Goal: Task Accomplishment & Management: Manage account settings

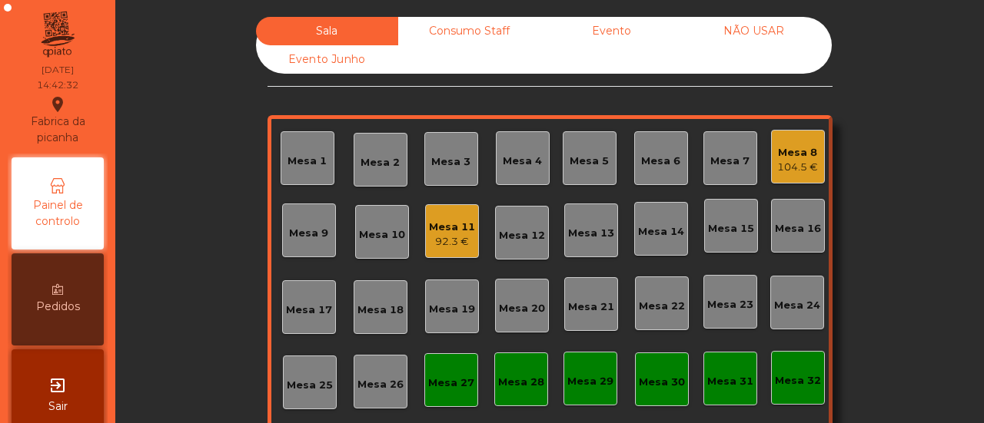
click at [792, 382] on div "Mesa 32" at bounding box center [798, 380] width 46 height 15
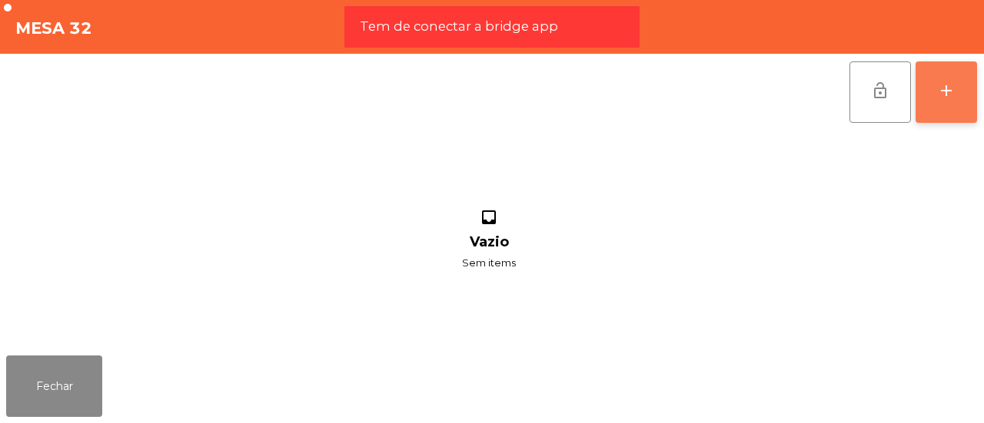
click at [968, 87] on button "add" at bounding box center [945, 91] width 61 height 61
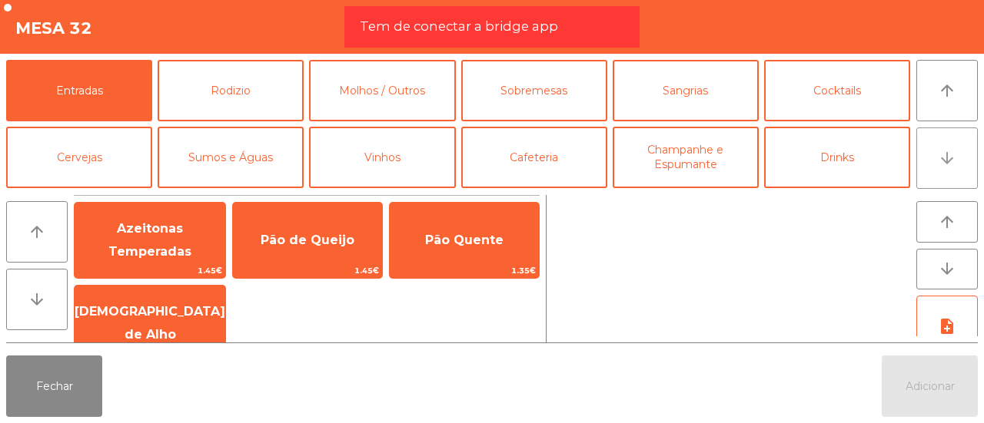
click at [959, 135] on button "arrow_downward" at bounding box center [946, 158] width 61 height 61
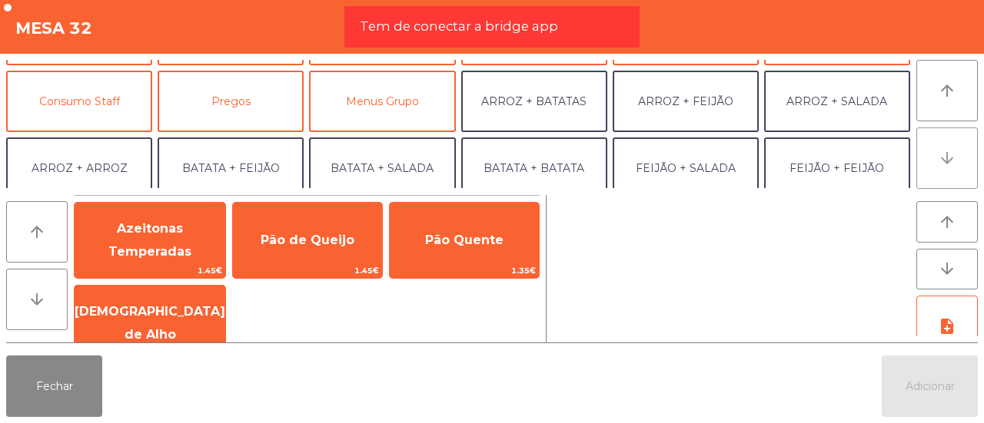
scroll to position [134, 0]
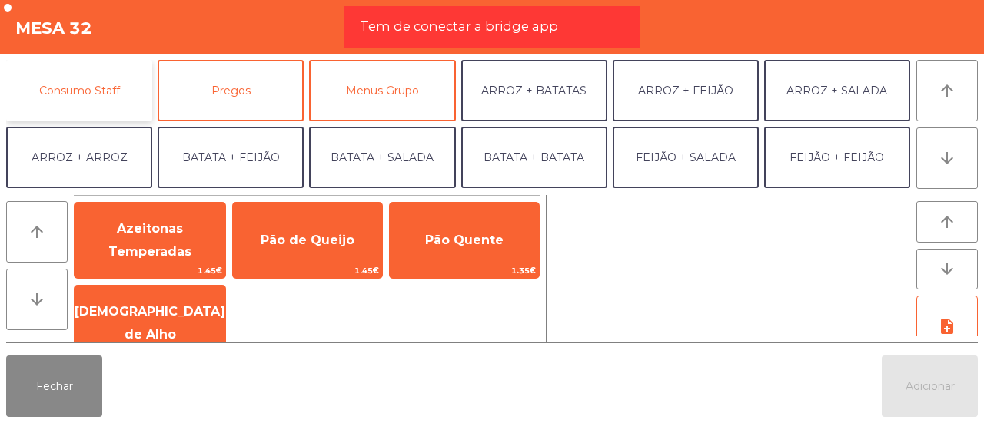
click at [107, 90] on button "Consumo Staff" at bounding box center [79, 90] width 146 height 61
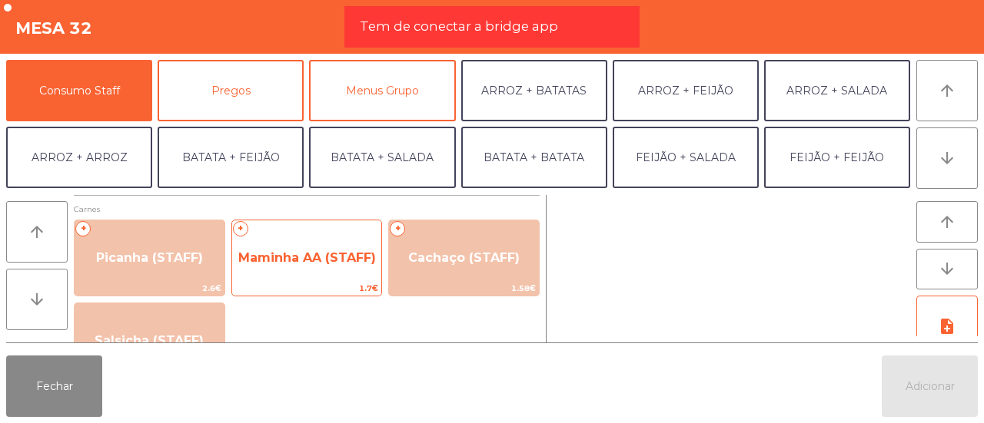
click at [275, 261] on span "Maminha AA (STAFF)" at bounding box center [307, 258] width 138 height 15
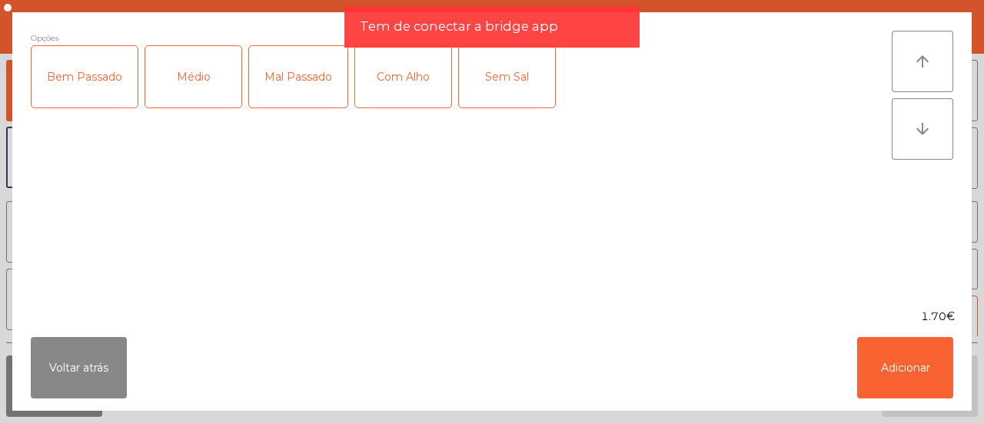
click at [197, 64] on div "Médio" at bounding box center [193, 76] width 96 height 61
click at [423, 76] on div "Com Alho" at bounding box center [403, 76] width 96 height 61
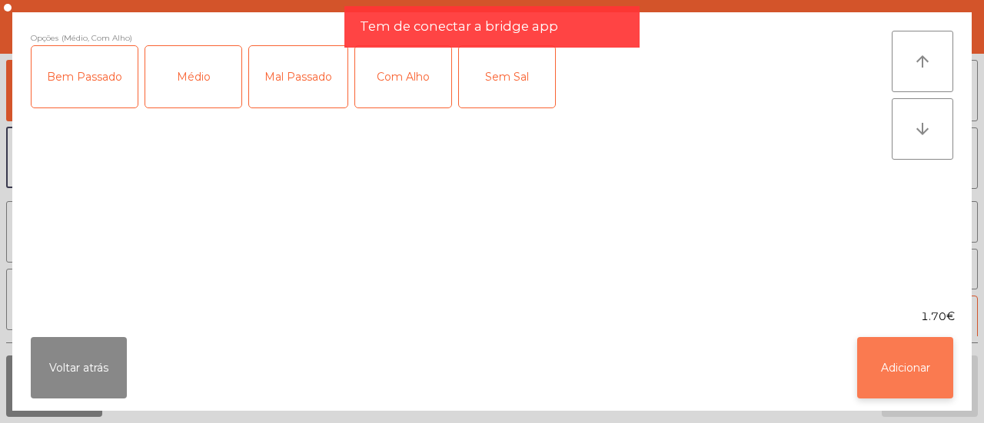
click at [897, 370] on button "Adicionar" at bounding box center [905, 367] width 96 height 61
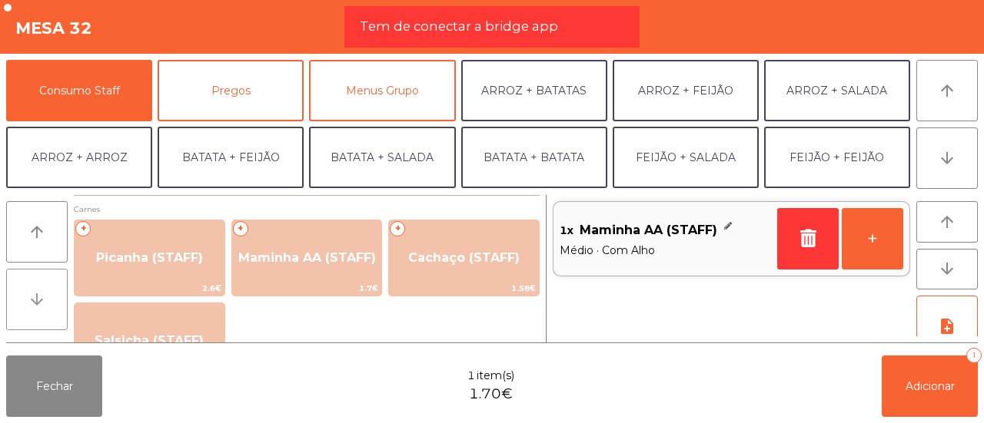
click at [34, 301] on icon "arrow_downward" at bounding box center [37, 299] width 18 height 18
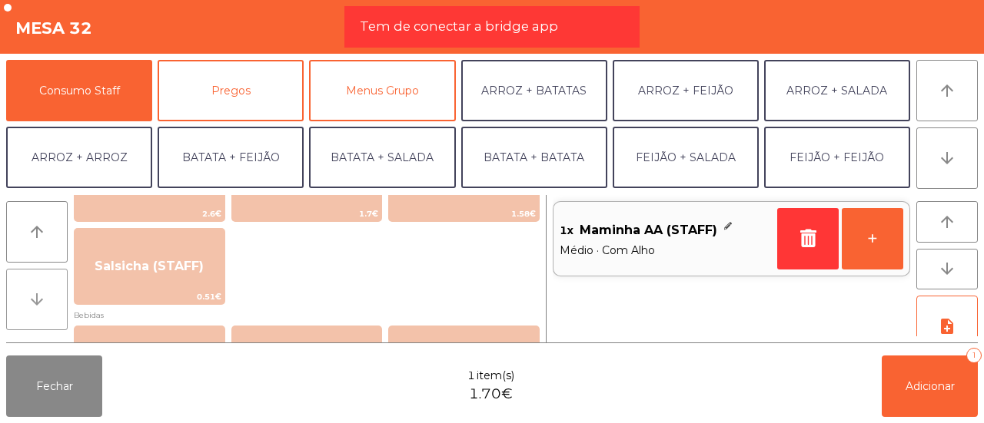
click at [34, 301] on icon "arrow_downward" at bounding box center [37, 299] width 18 height 18
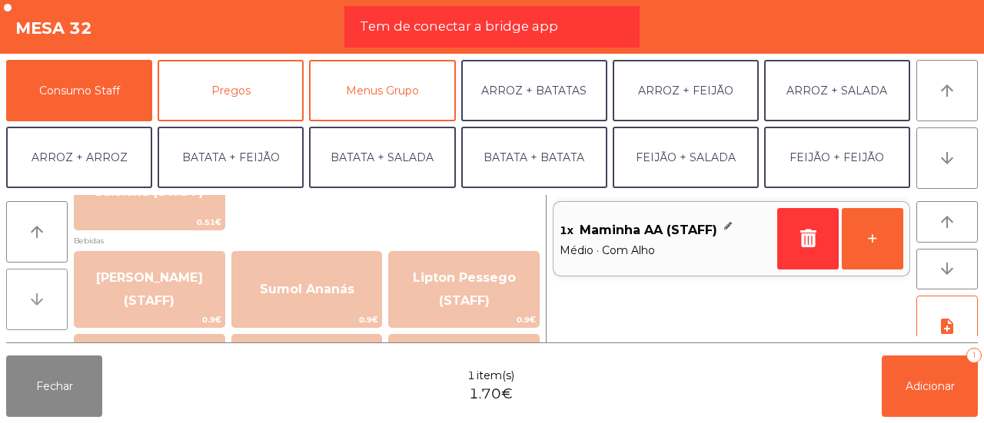
click at [34, 301] on icon "arrow_downward" at bounding box center [37, 299] width 18 height 18
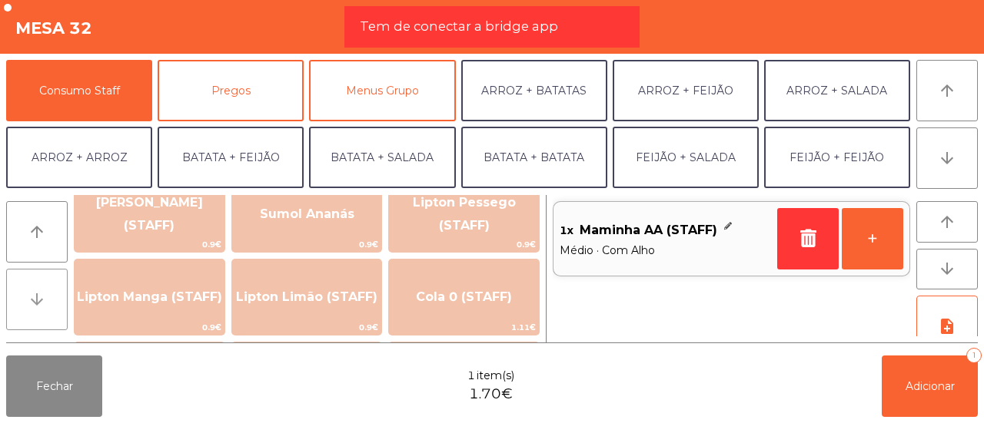
click at [34, 301] on icon "arrow_downward" at bounding box center [37, 299] width 18 height 18
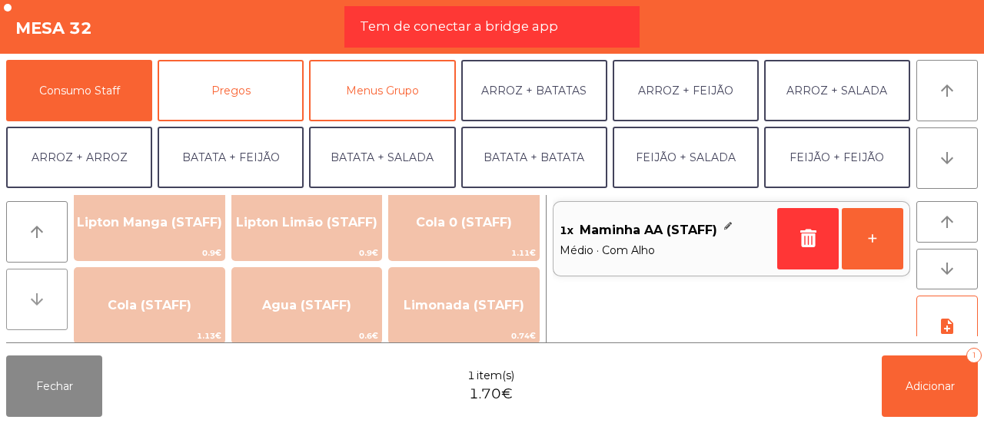
click at [34, 301] on icon "arrow_downward" at bounding box center [37, 299] width 18 height 18
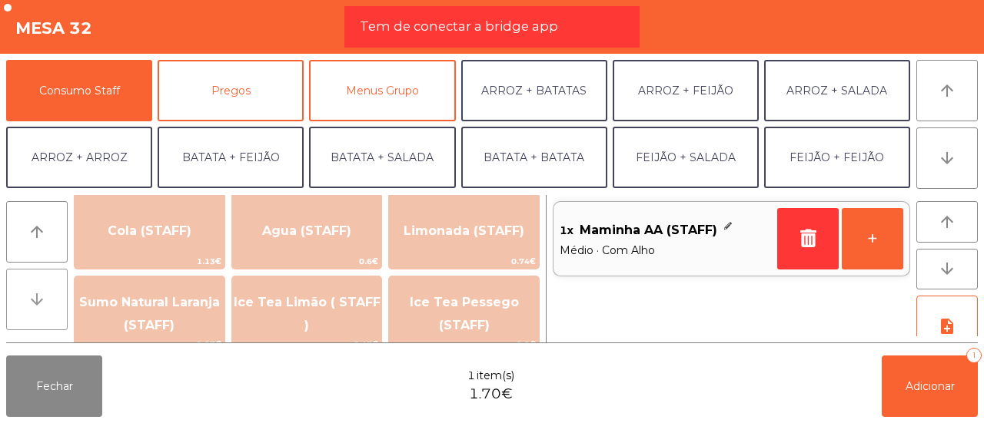
click at [34, 301] on icon "arrow_downward" at bounding box center [37, 299] width 18 height 18
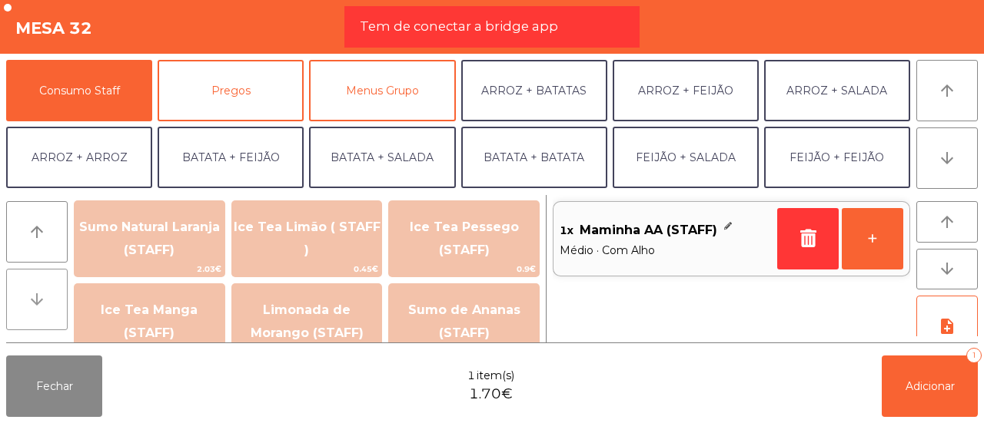
click at [34, 301] on icon "arrow_downward" at bounding box center [37, 299] width 18 height 18
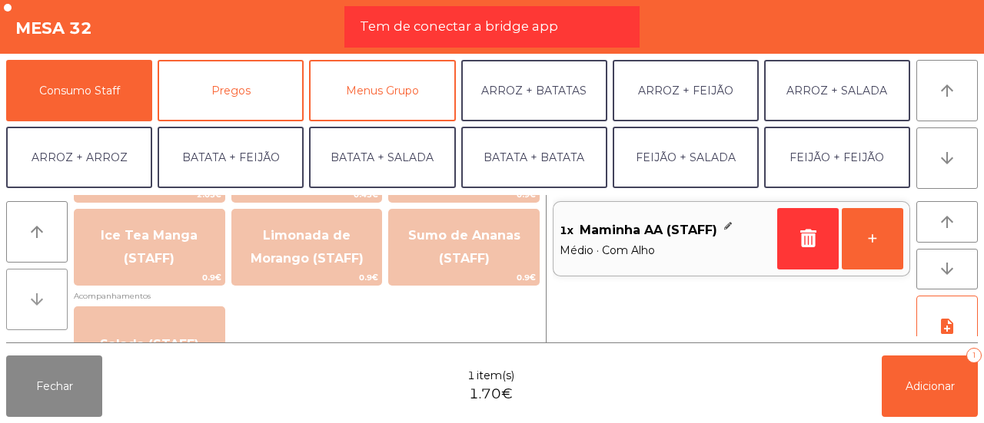
click at [34, 301] on icon "arrow_downward" at bounding box center [37, 299] width 18 height 18
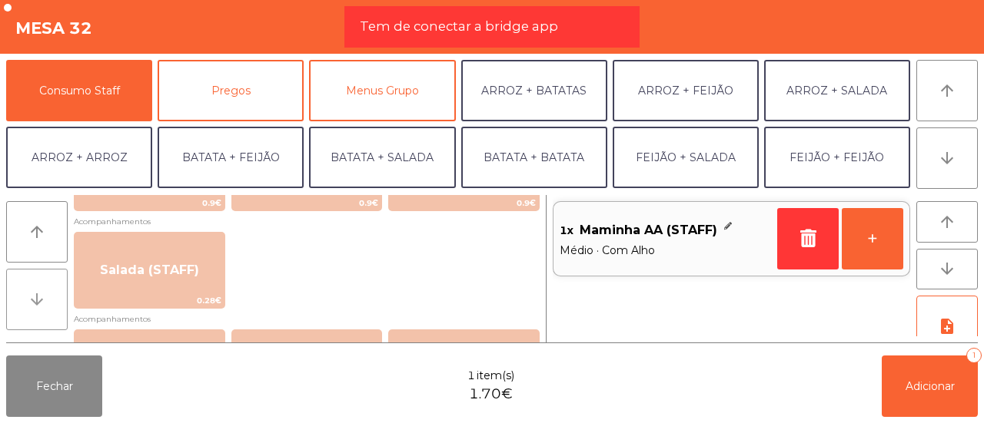
click at [34, 301] on icon "arrow_downward" at bounding box center [37, 299] width 18 height 18
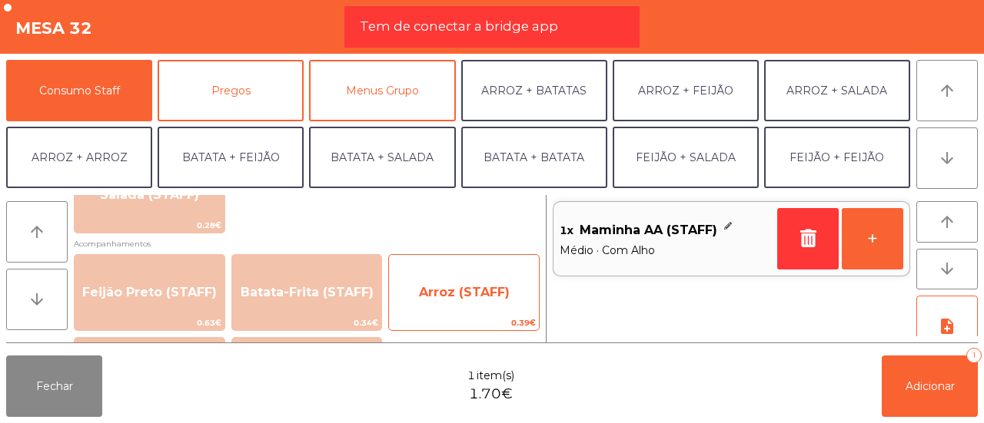
click at [462, 297] on span "Arroz (STAFF)" at bounding box center [464, 292] width 91 height 15
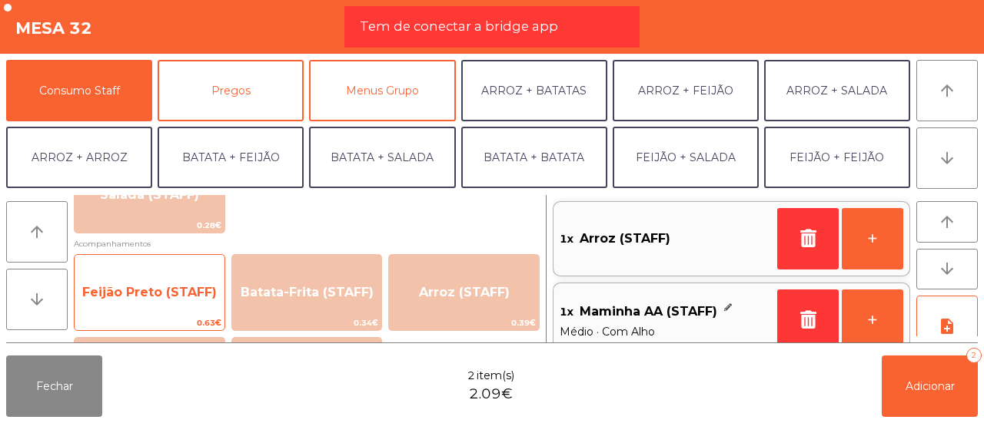
click at [195, 278] on span "Feijão Preto (STAFF)" at bounding box center [150, 292] width 150 height 41
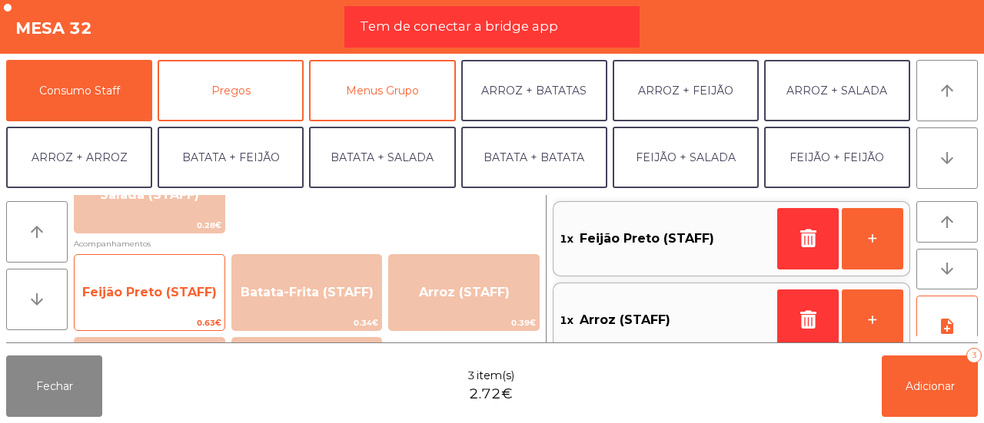
scroll to position [6, 0]
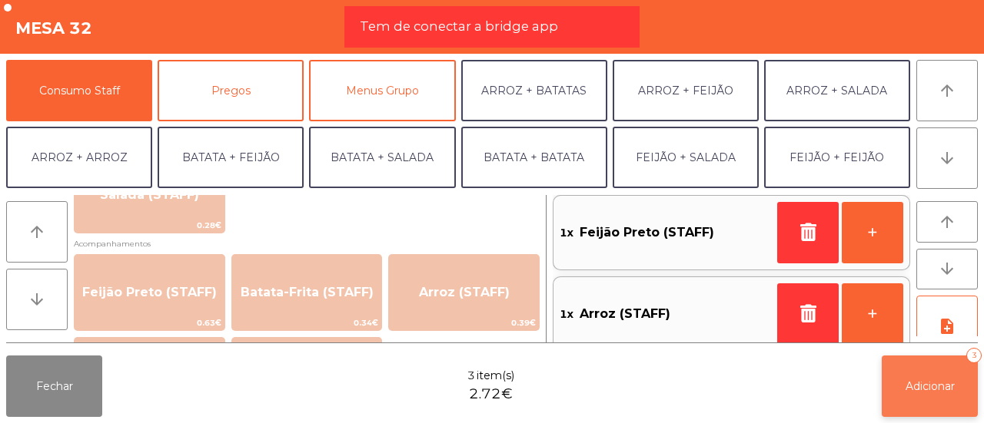
click at [927, 380] on span "Adicionar" at bounding box center [929, 387] width 49 height 14
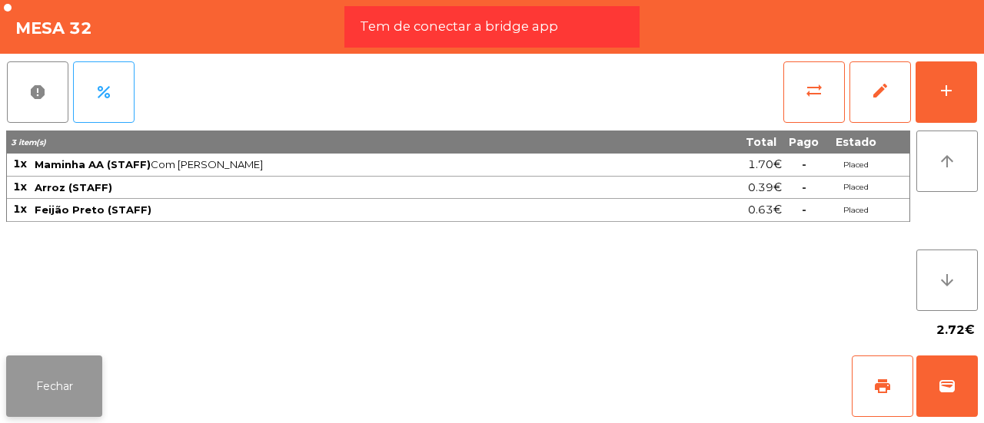
click at [57, 399] on button "Fechar" at bounding box center [54, 386] width 96 height 61
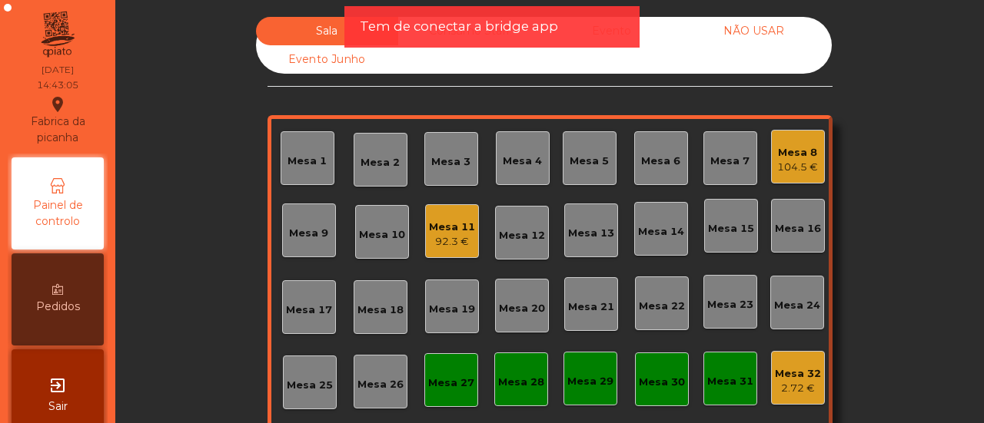
click at [732, 377] on div "Mesa 31" at bounding box center [730, 381] width 46 height 15
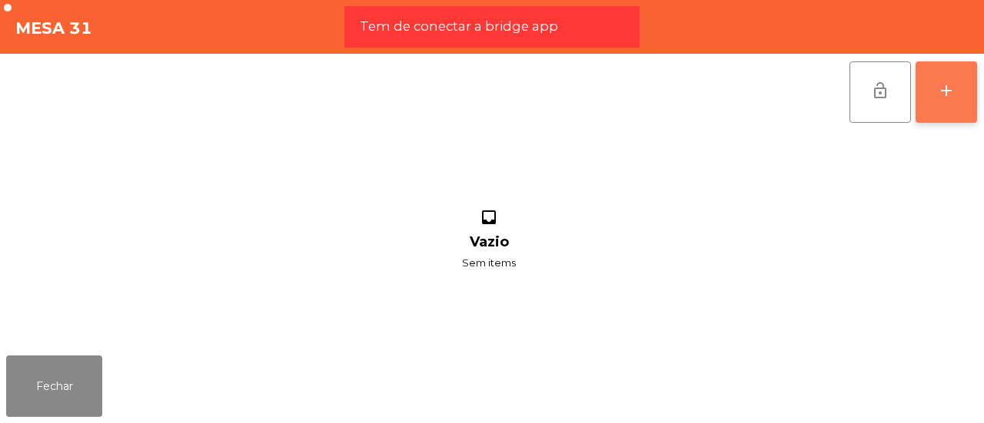
click at [944, 101] on button "add" at bounding box center [945, 91] width 61 height 61
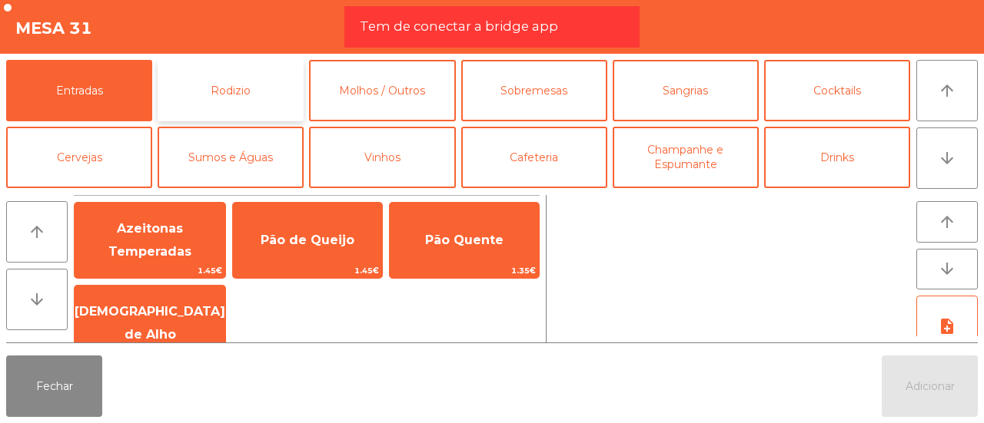
click at [241, 108] on button "Rodizio" at bounding box center [231, 90] width 146 height 61
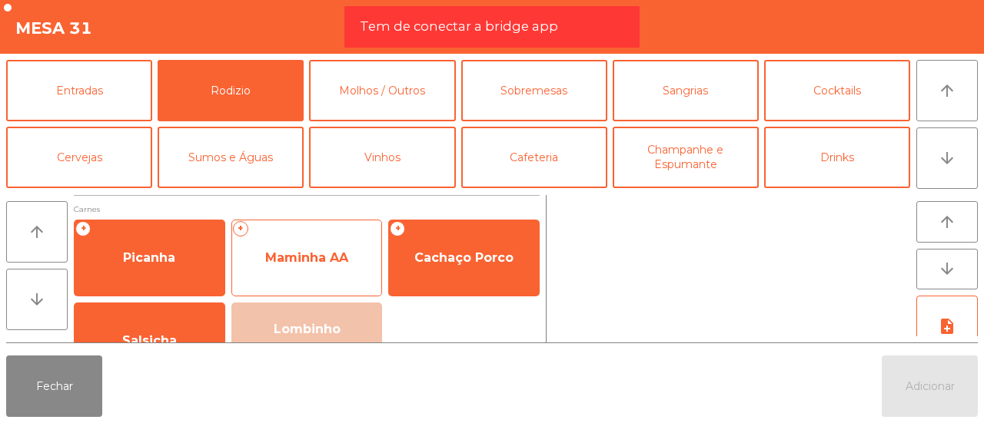
click at [315, 245] on span "Maminha AA" at bounding box center [307, 257] width 150 height 41
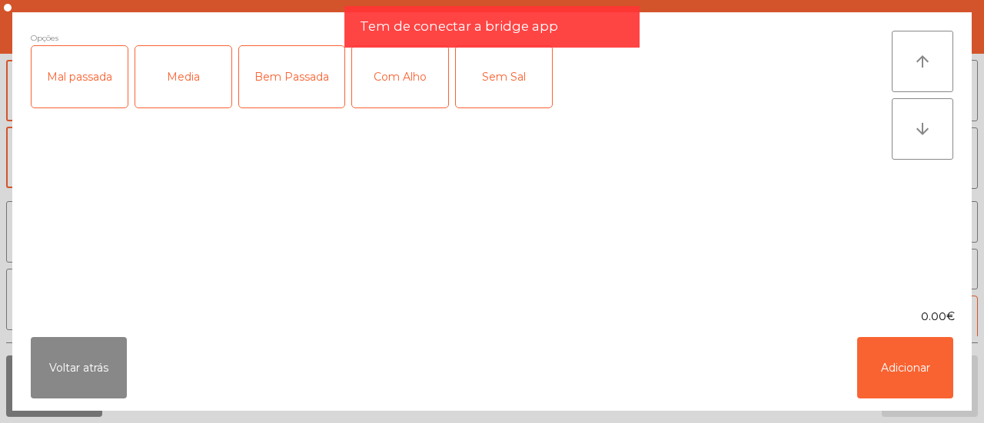
click at [206, 58] on div "Media" at bounding box center [183, 76] width 96 height 61
click at [400, 65] on div "Com Alho" at bounding box center [400, 76] width 96 height 61
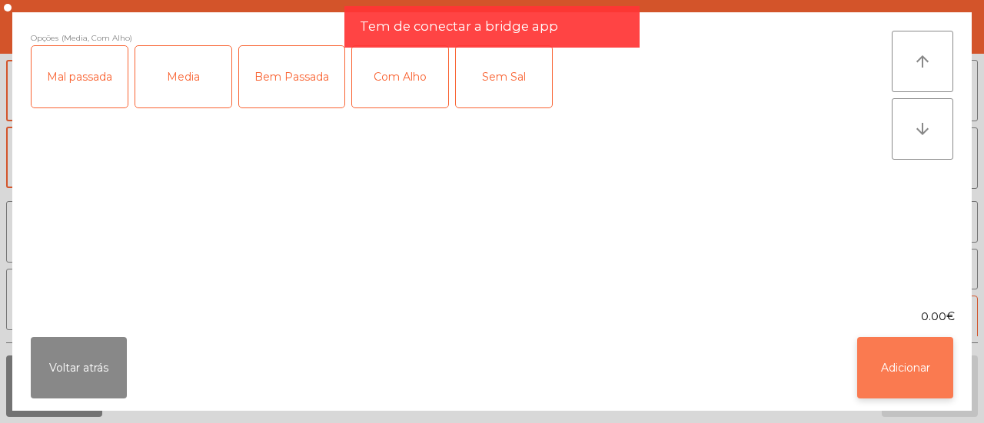
click at [881, 360] on button "Adicionar" at bounding box center [905, 367] width 96 height 61
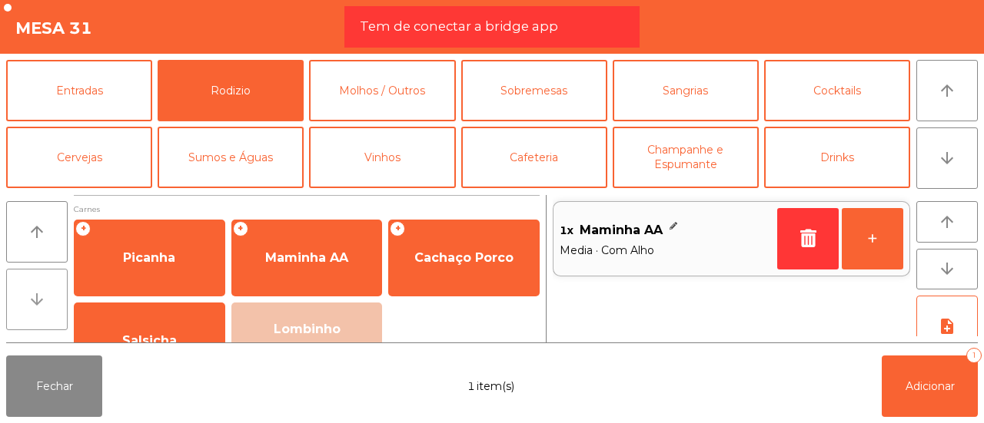
click at [51, 291] on button "arrow_downward" at bounding box center [36, 299] width 61 height 61
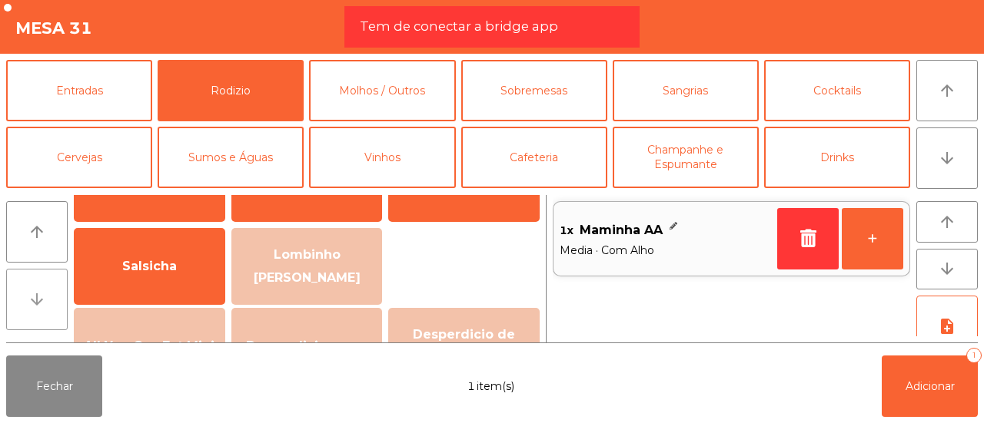
click at [51, 291] on button "arrow_downward" at bounding box center [36, 299] width 61 height 61
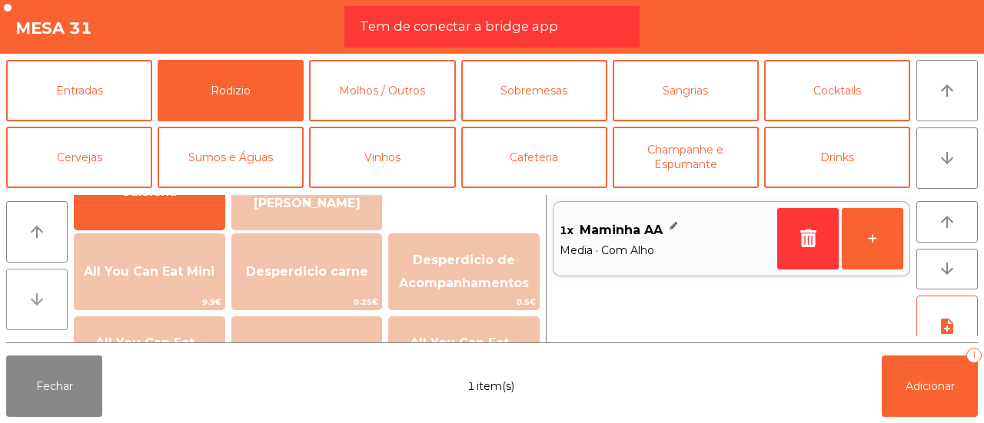
click at [51, 291] on button "arrow_downward" at bounding box center [36, 299] width 61 height 61
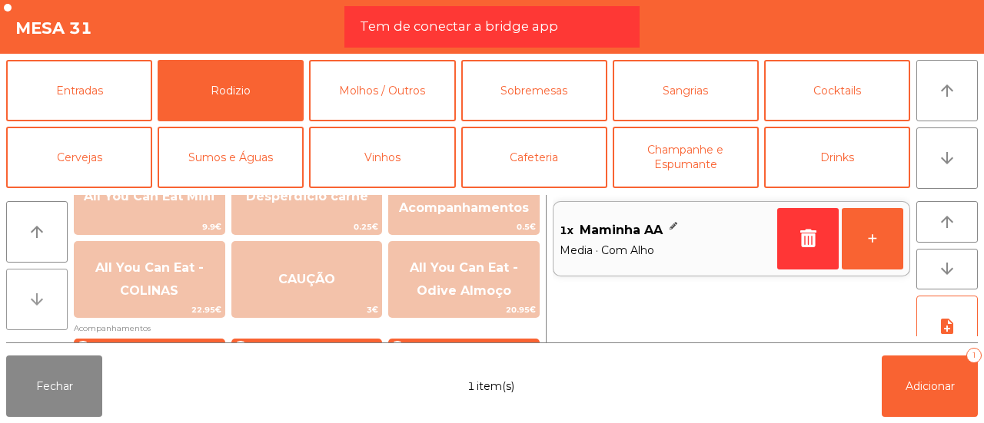
click at [51, 291] on button "arrow_downward" at bounding box center [36, 299] width 61 height 61
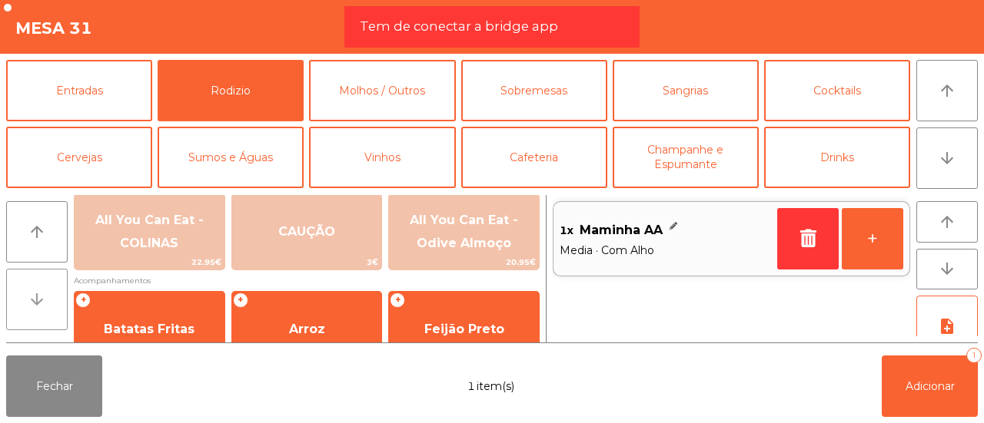
scroll to position [299, 0]
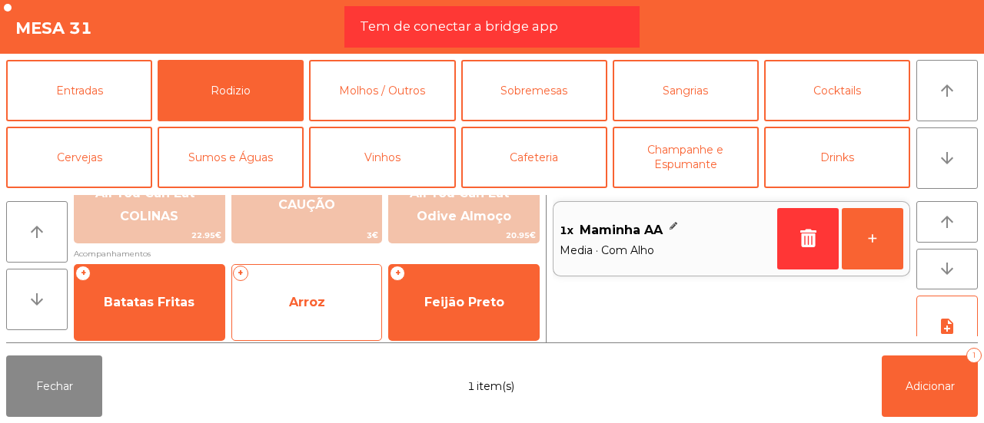
click at [277, 308] on span "Arroz" at bounding box center [307, 302] width 150 height 41
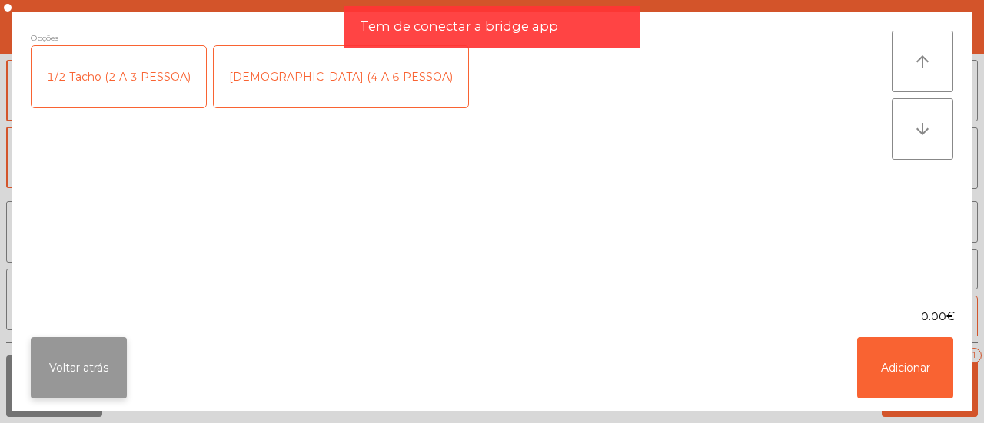
click at [75, 370] on button "Voltar atrás" at bounding box center [79, 367] width 96 height 61
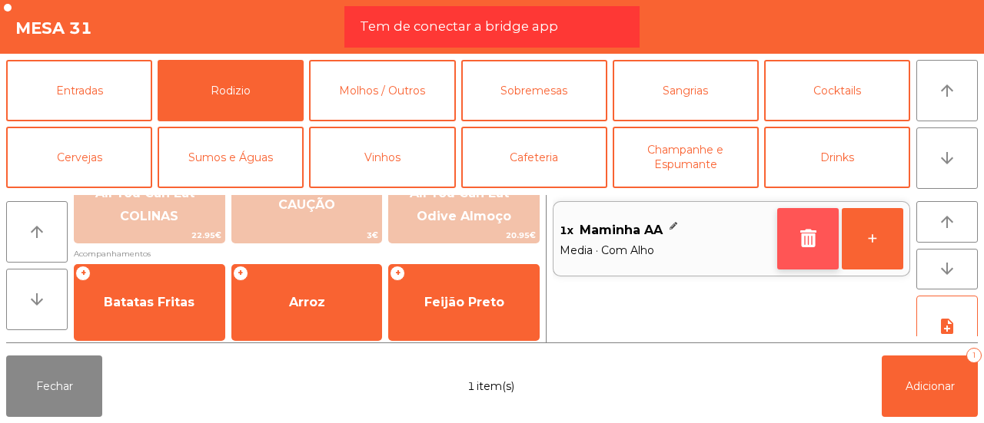
click at [805, 231] on icon "button" at bounding box center [807, 238] width 23 height 18
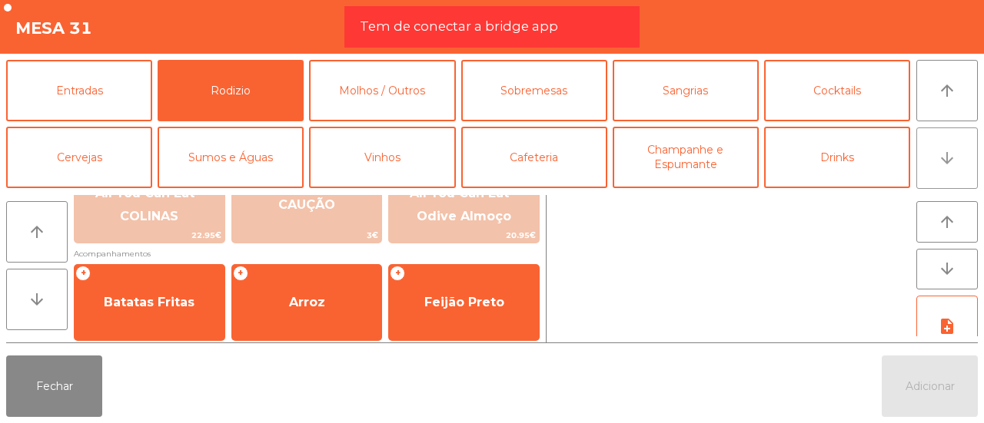
click at [924, 146] on button "arrow_downward" at bounding box center [946, 158] width 61 height 61
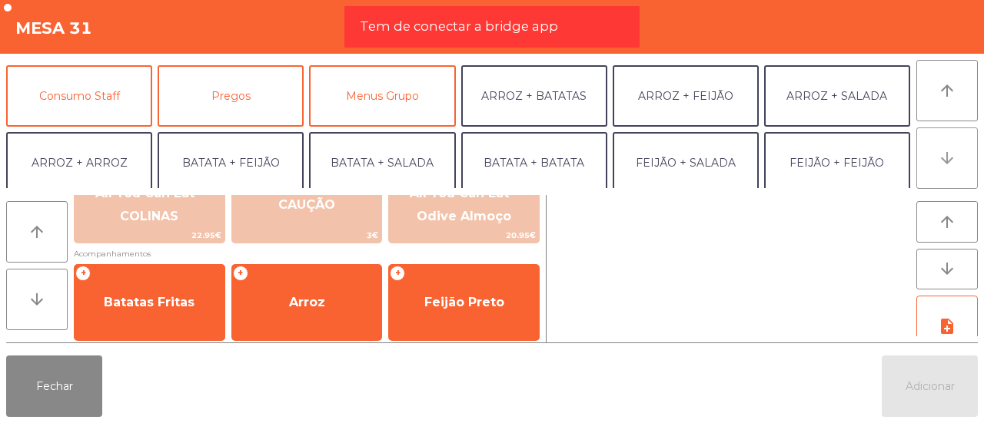
scroll to position [134, 0]
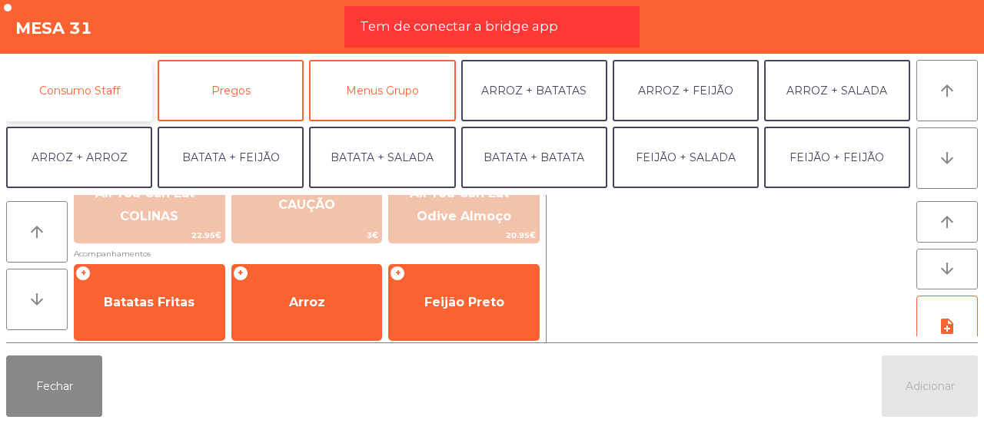
click at [78, 81] on button "Consumo Staff" at bounding box center [79, 90] width 146 height 61
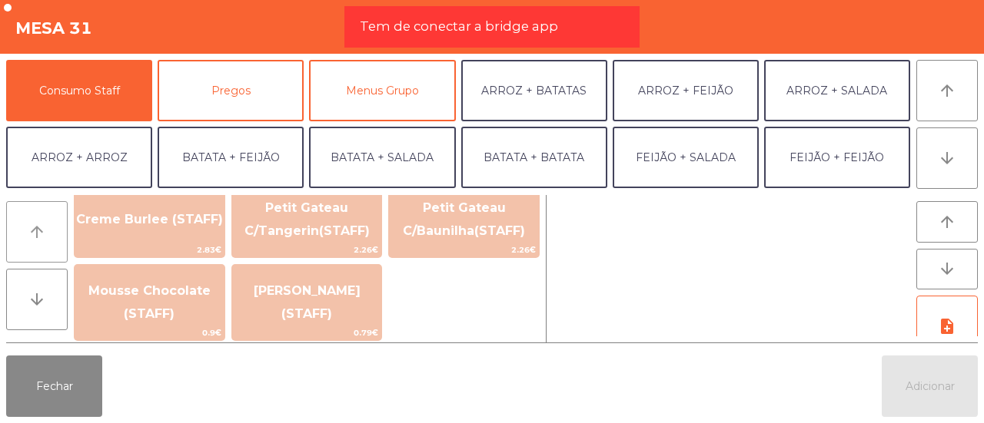
click at [43, 222] on button "arrow_upward" at bounding box center [36, 231] width 61 height 61
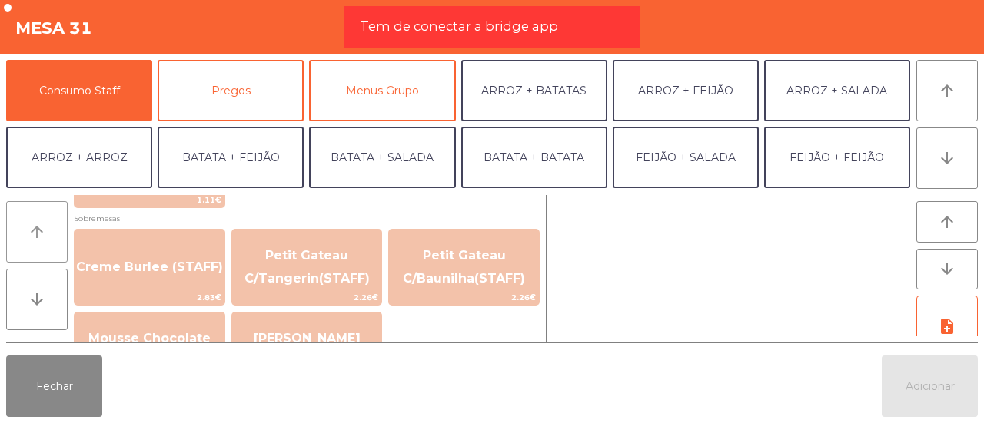
click at [43, 222] on button "arrow_upward" at bounding box center [36, 231] width 61 height 61
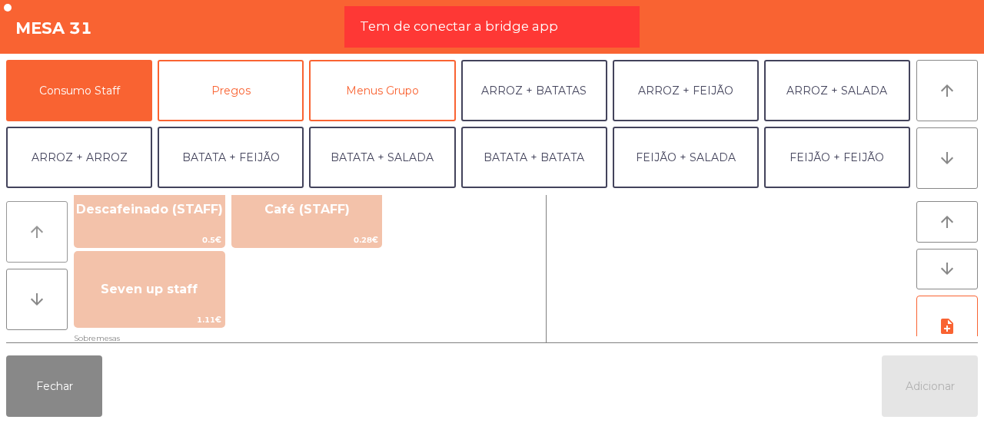
click at [43, 222] on button "arrow_upward" at bounding box center [36, 231] width 61 height 61
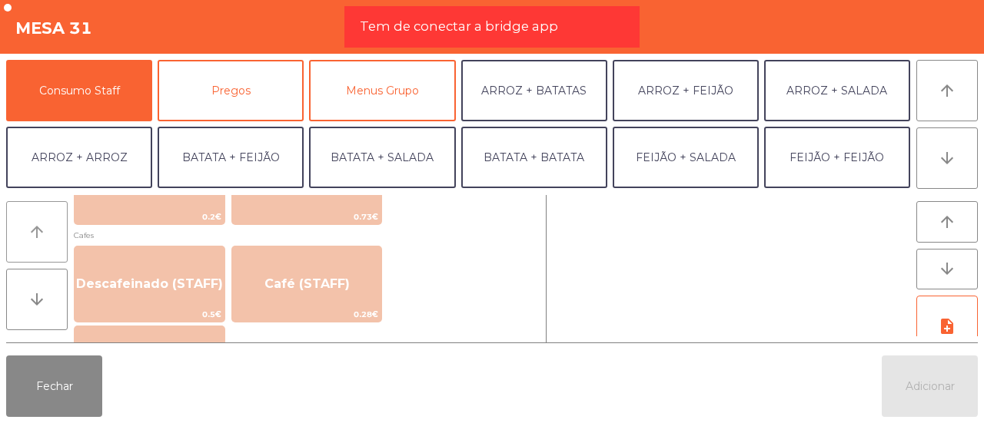
click at [43, 222] on button "arrow_upward" at bounding box center [36, 231] width 61 height 61
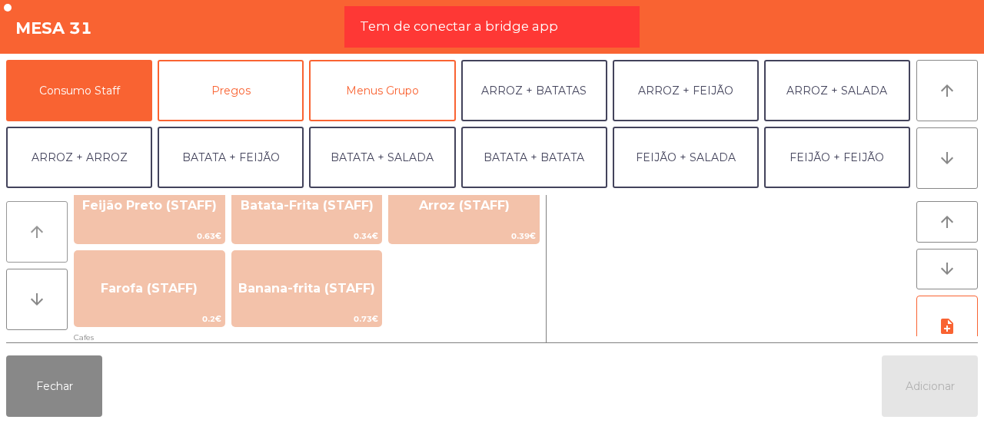
click at [43, 222] on button "arrow_upward" at bounding box center [36, 231] width 61 height 61
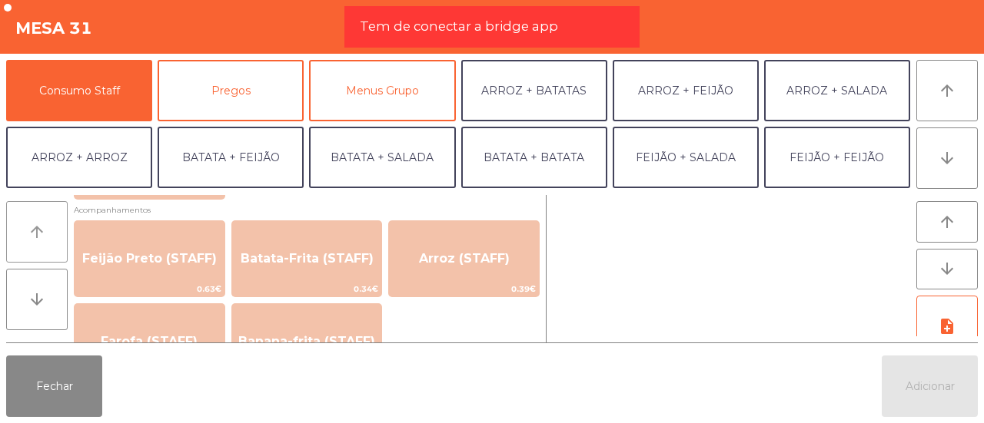
click at [43, 222] on button "arrow_upward" at bounding box center [36, 231] width 61 height 61
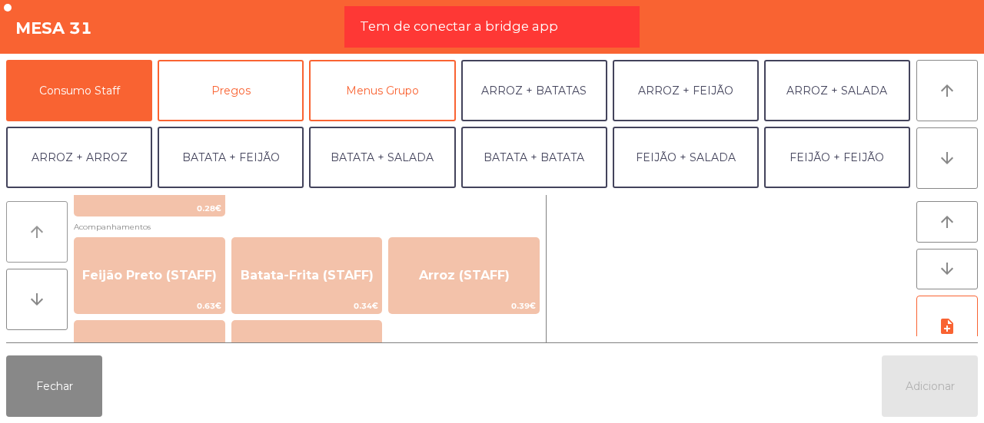
click at [43, 222] on button "arrow_upward" at bounding box center [36, 231] width 61 height 61
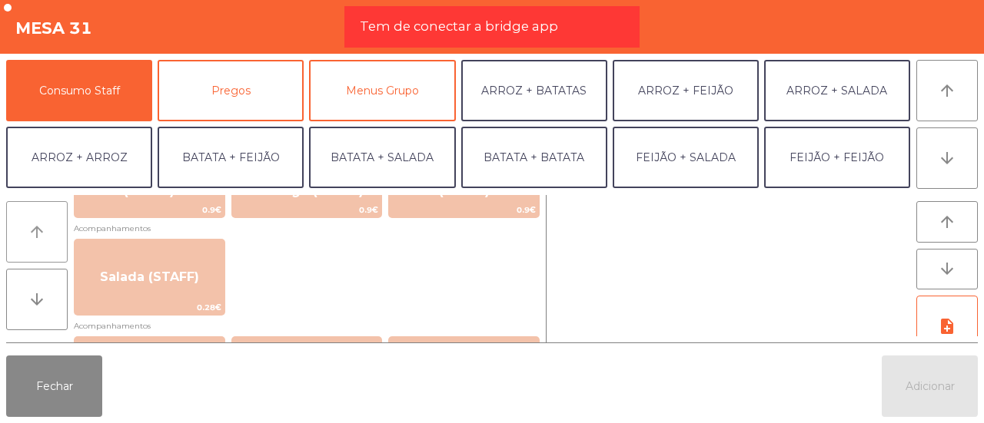
click at [43, 222] on button "arrow_upward" at bounding box center [36, 231] width 61 height 61
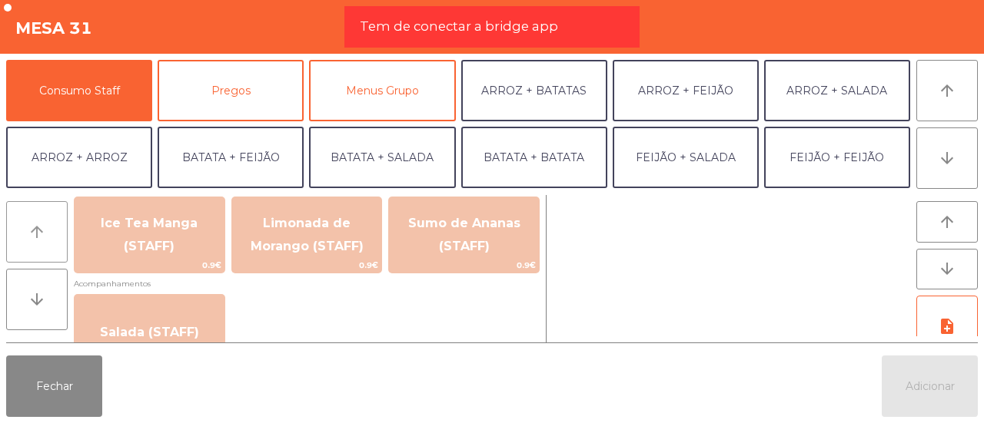
click at [43, 222] on button "arrow_upward" at bounding box center [36, 231] width 61 height 61
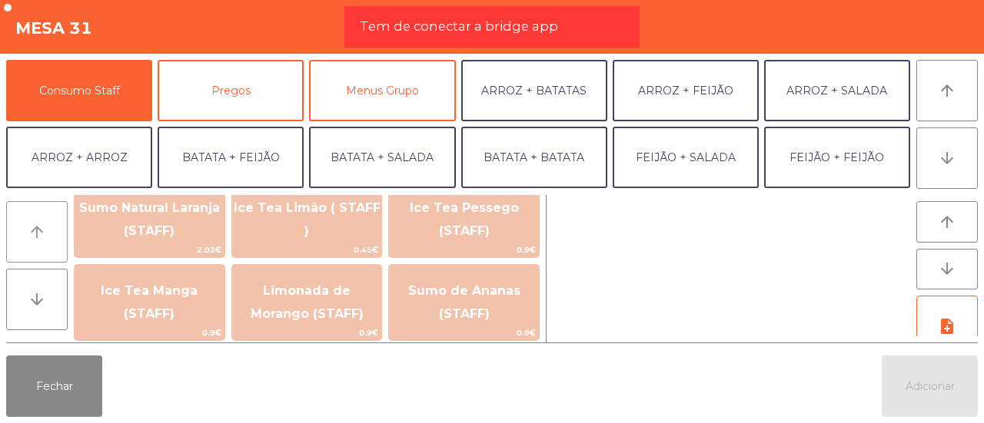
click at [43, 222] on button "arrow_upward" at bounding box center [36, 231] width 61 height 61
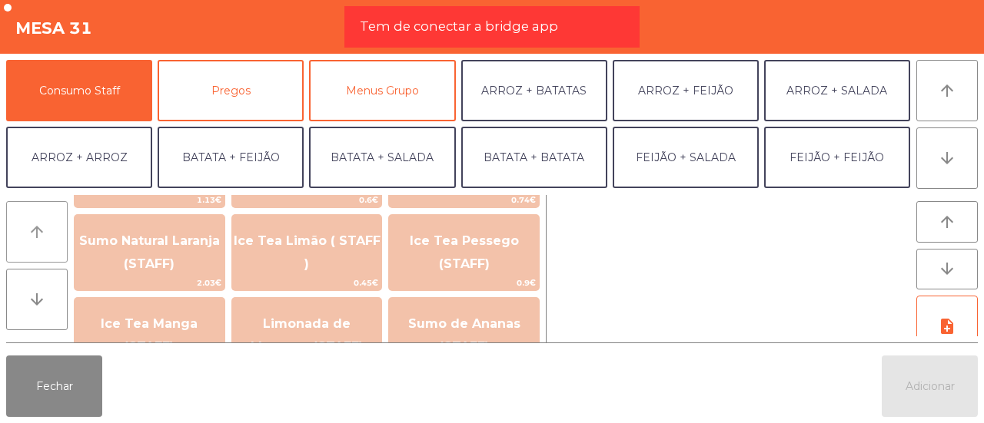
click at [43, 222] on button "arrow_upward" at bounding box center [36, 231] width 61 height 61
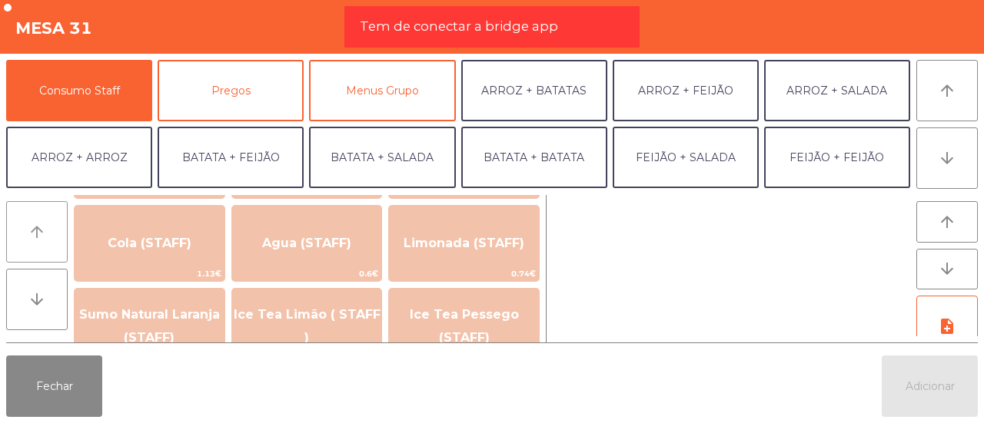
click at [43, 222] on button "arrow_upward" at bounding box center [36, 231] width 61 height 61
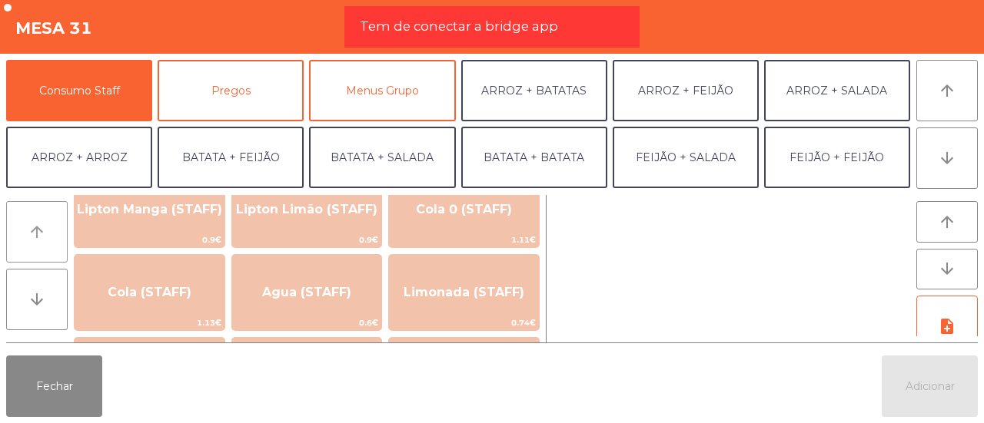
click at [43, 222] on button "arrow_upward" at bounding box center [36, 231] width 61 height 61
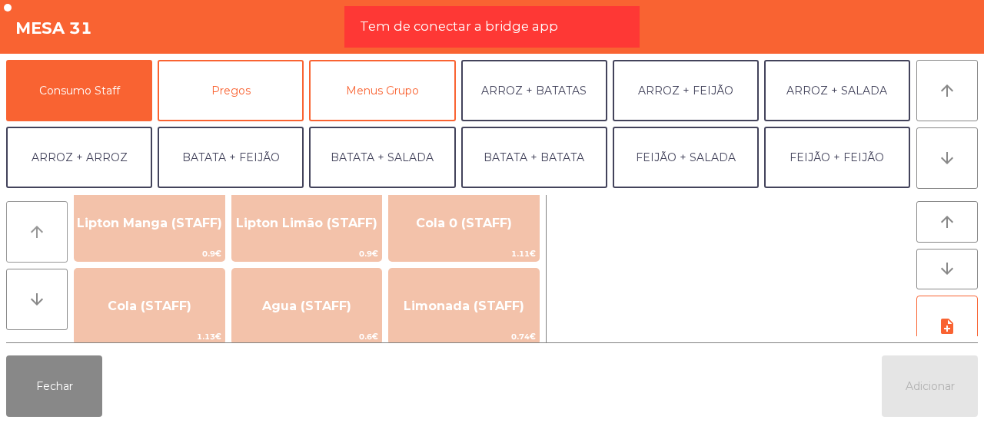
click at [43, 222] on button "arrow_upward" at bounding box center [36, 231] width 61 height 61
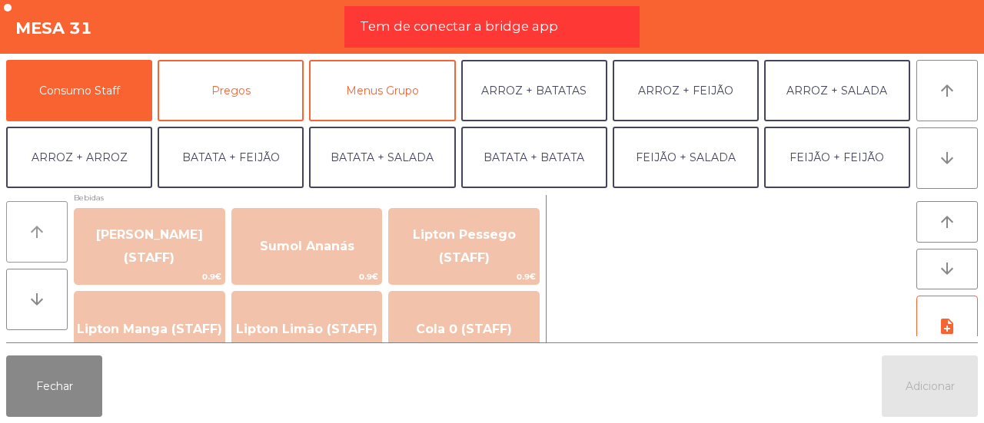
click at [43, 222] on button "arrow_upward" at bounding box center [36, 231] width 61 height 61
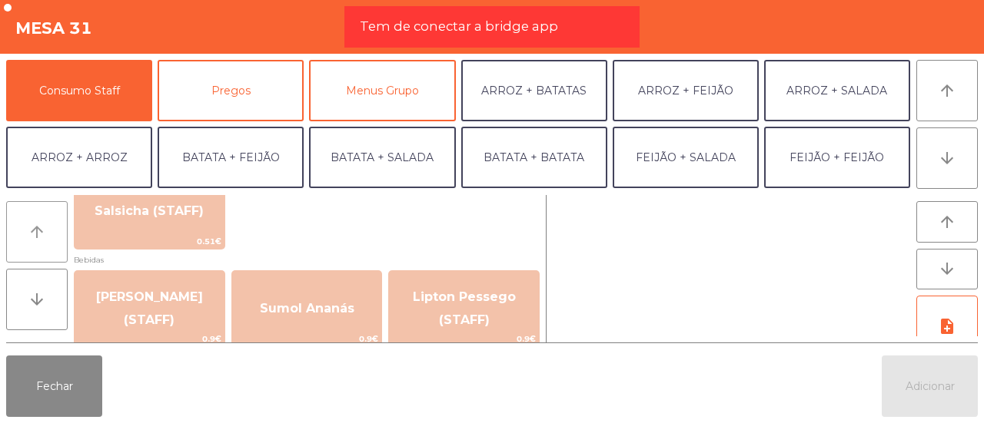
click at [43, 222] on button "arrow_upward" at bounding box center [36, 231] width 61 height 61
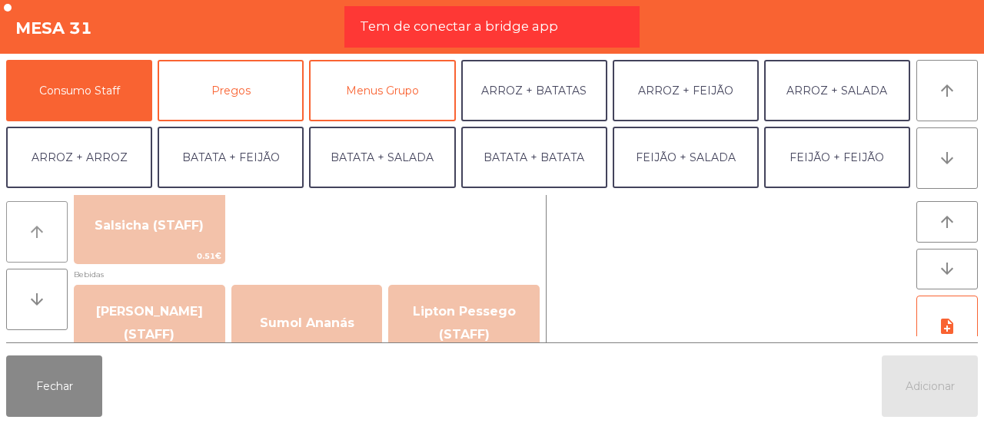
scroll to position [29, 0]
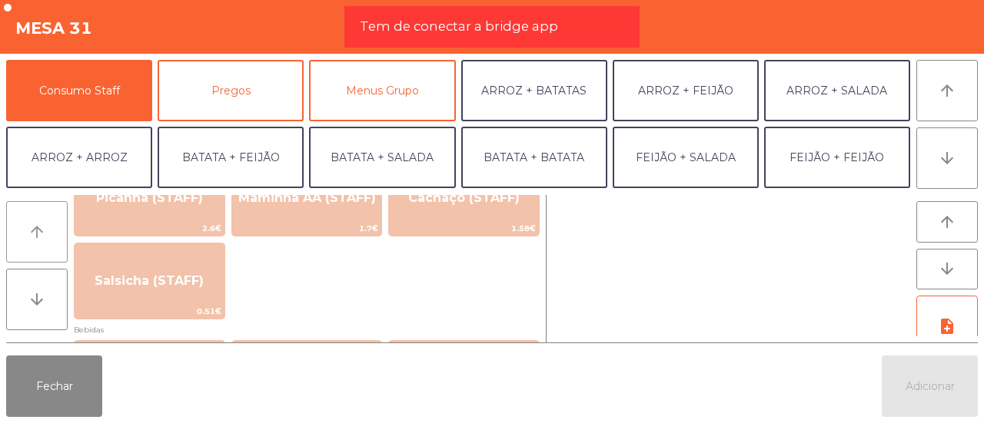
click at [43, 222] on button "arrow_upward" at bounding box center [36, 231] width 61 height 61
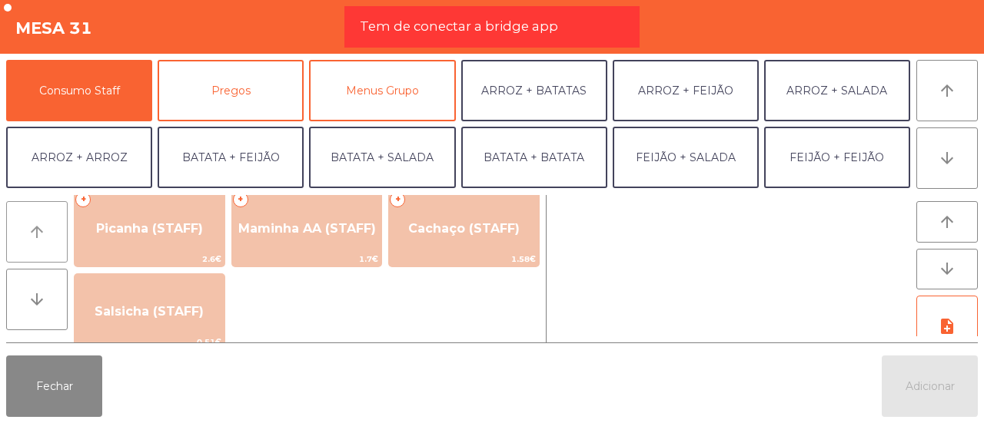
click at [43, 222] on button "arrow_upward" at bounding box center [36, 231] width 61 height 61
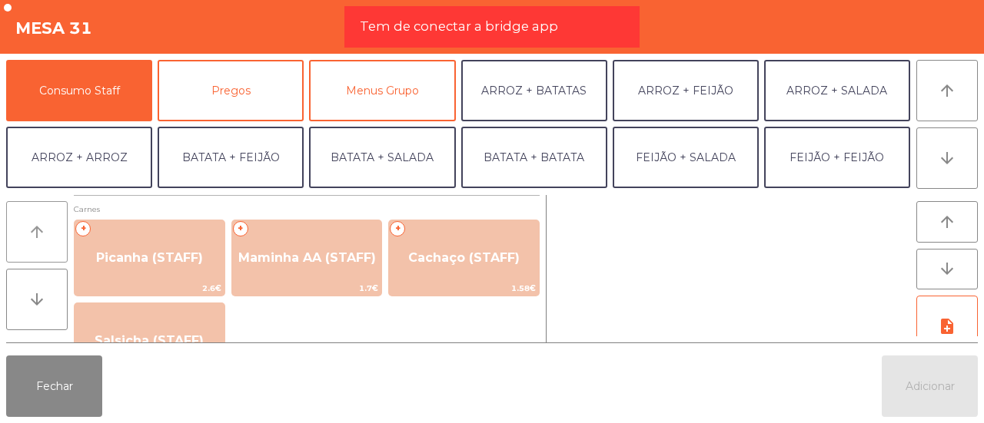
click at [43, 222] on button "arrow_upward" at bounding box center [36, 231] width 61 height 61
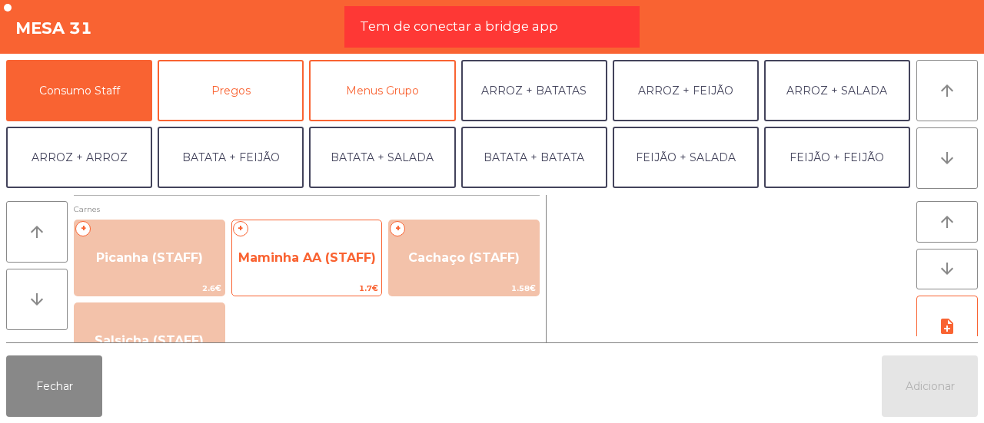
click at [269, 242] on span "Maminha AA (STAFF)" at bounding box center [307, 257] width 150 height 41
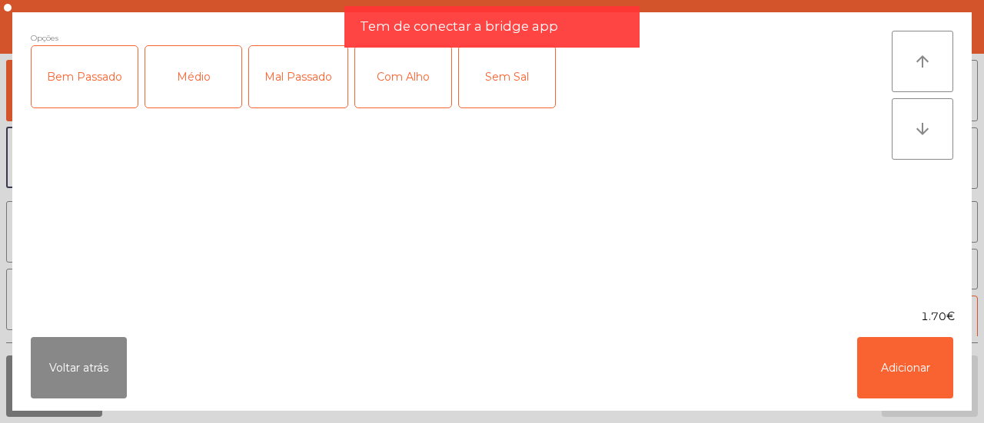
click at [211, 78] on div "Médio" at bounding box center [193, 76] width 96 height 61
click at [371, 73] on div "Com Alho" at bounding box center [403, 76] width 96 height 61
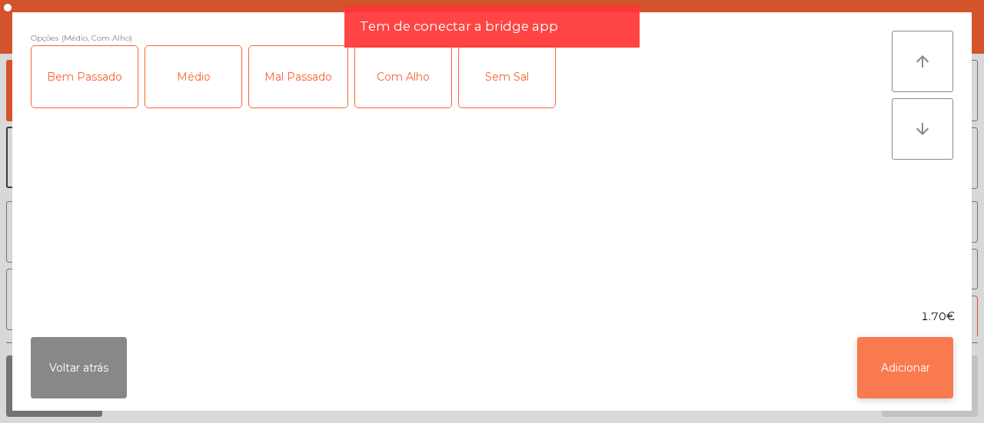
click at [886, 387] on button "Adicionar" at bounding box center [905, 367] width 96 height 61
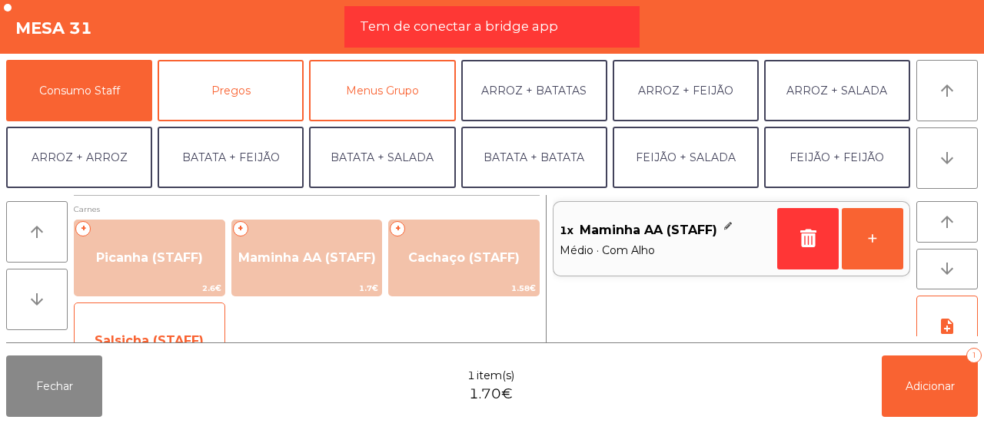
click at [112, 322] on span "Salsicha (STAFF)" at bounding box center [150, 340] width 150 height 41
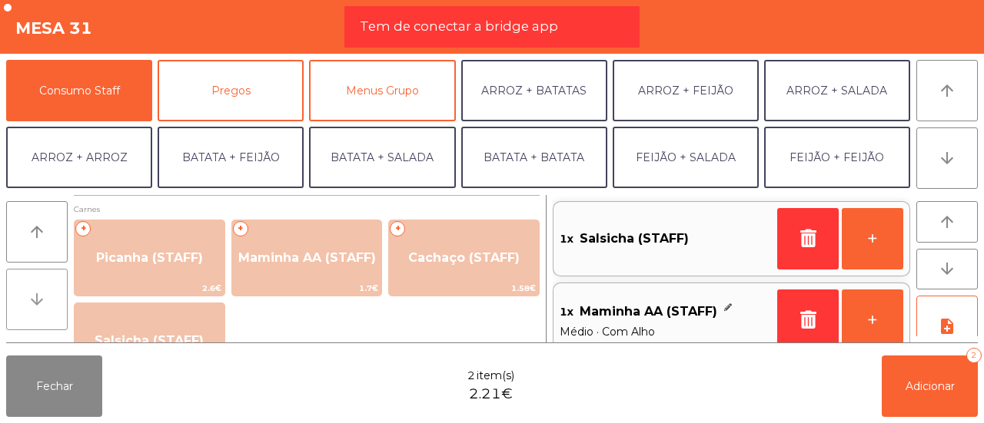
click at [51, 289] on button "arrow_downward" at bounding box center [36, 299] width 61 height 61
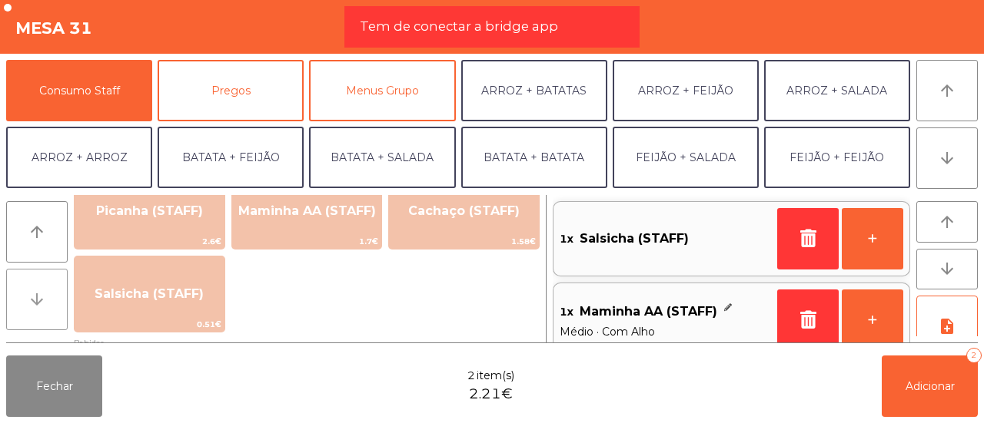
click at [51, 289] on button "arrow_downward" at bounding box center [36, 299] width 61 height 61
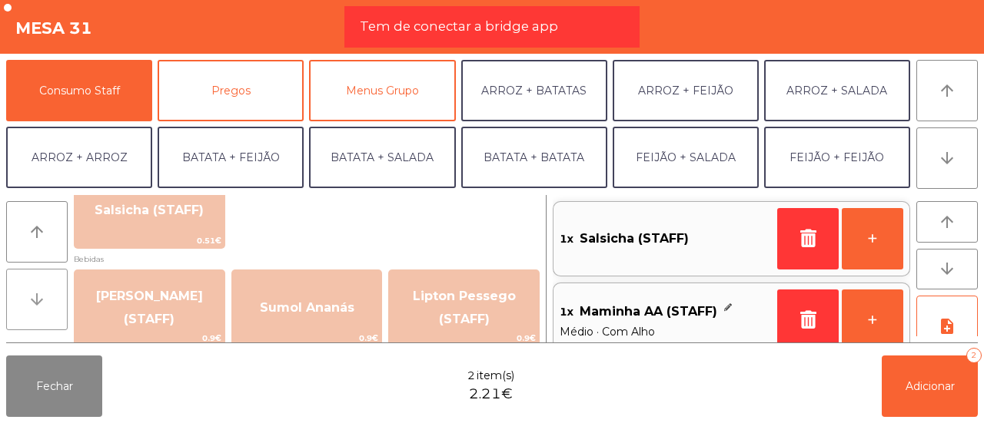
click at [51, 289] on button "arrow_downward" at bounding box center [36, 299] width 61 height 61
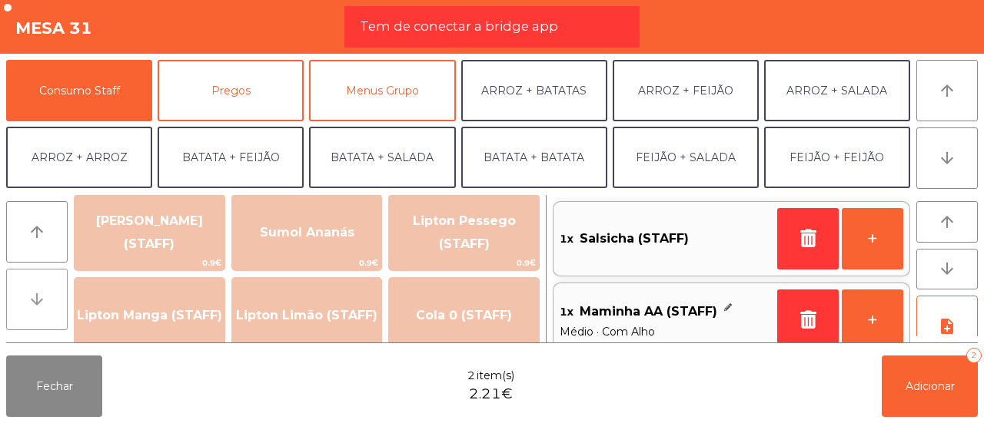
click at [51, 289] on button "arrow_downward" at bounding box center [36, 299] width 61 height 61
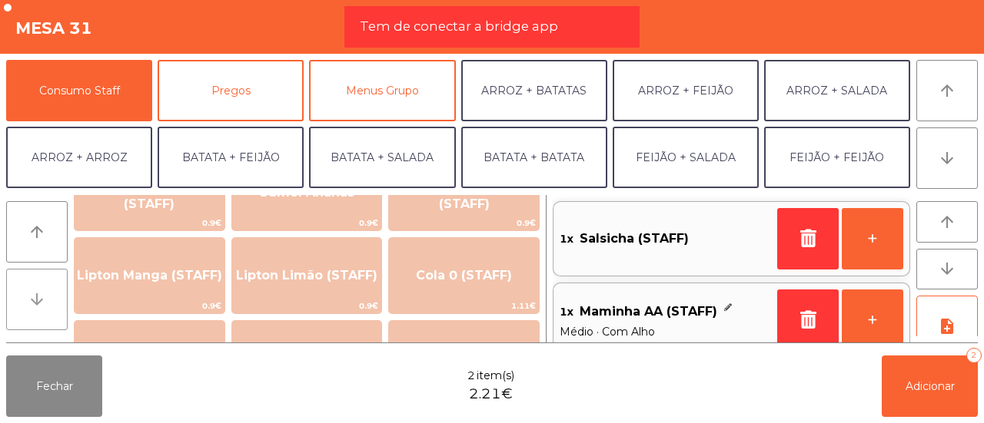
click at [51, 289] on button "arrow_downward" at bounding box center [36, 299] width 61 height 61
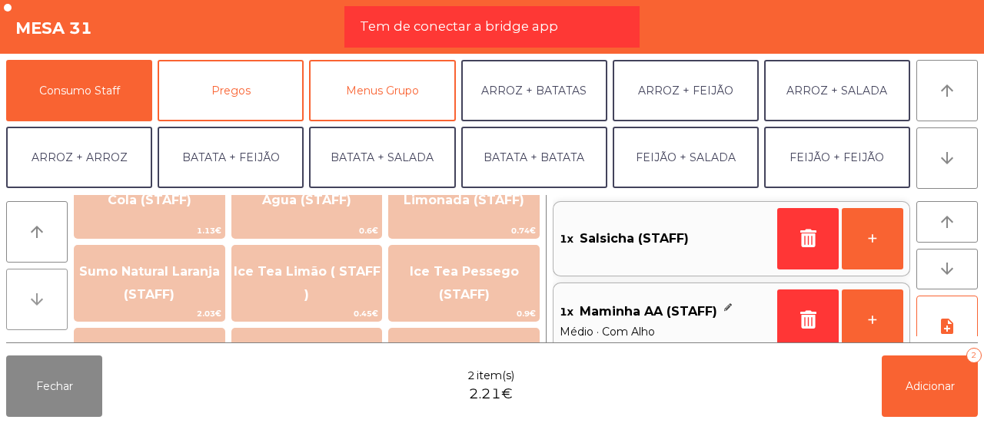
scroll to position [414, 0]
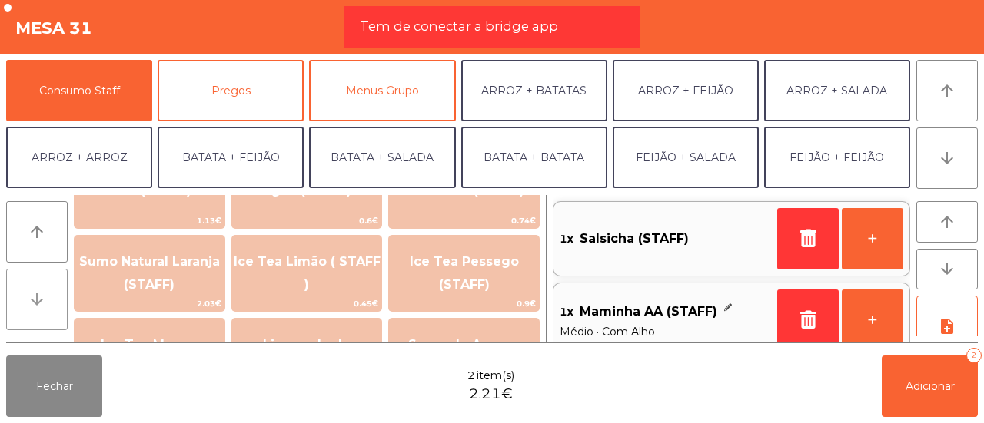
click at [28, 291] on icon "arrow_downward" at bounding box center [37, 299] width 18 height 18
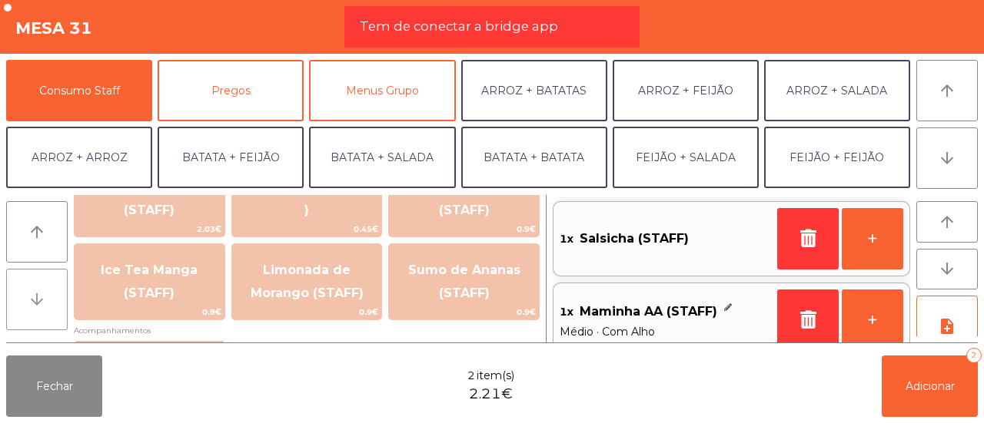
click at [28, 291] on icon "arrow_downward" at bounding box center [37, 299] width 18 height 18
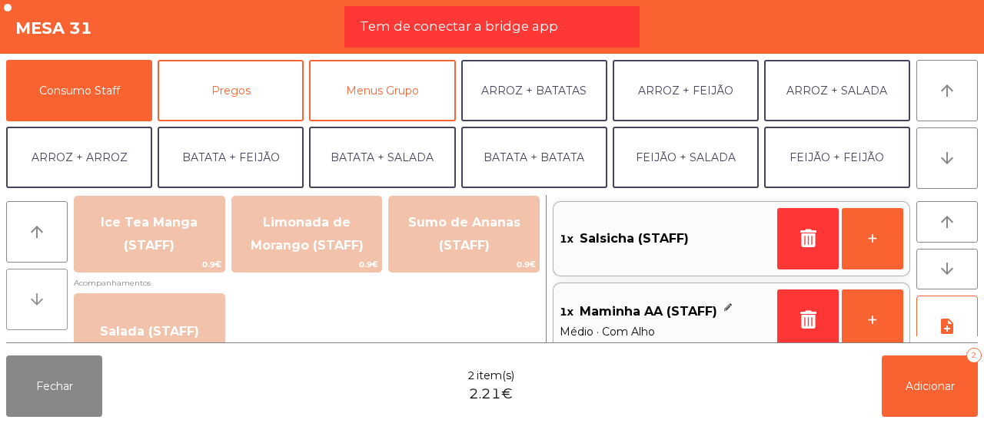
click at [28, 291] on icon "arrow_downward" at bounding box center [37, 299] width 18 height 18
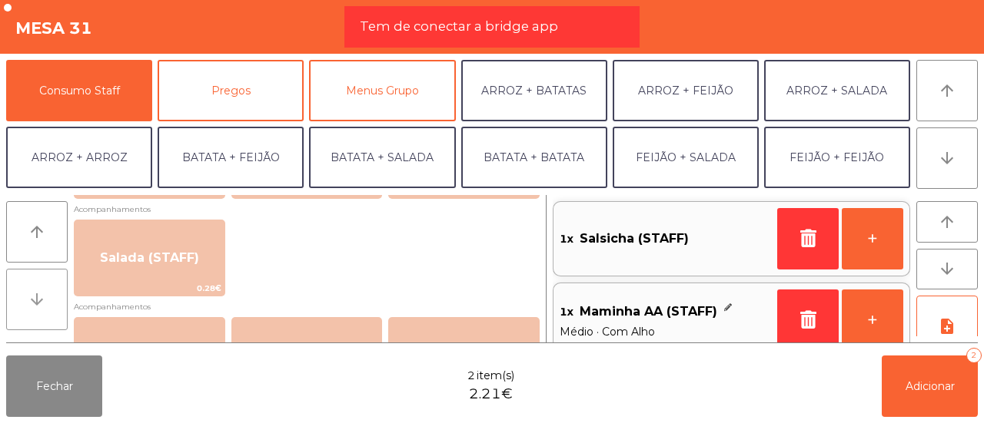
scroll to position [637, 0]
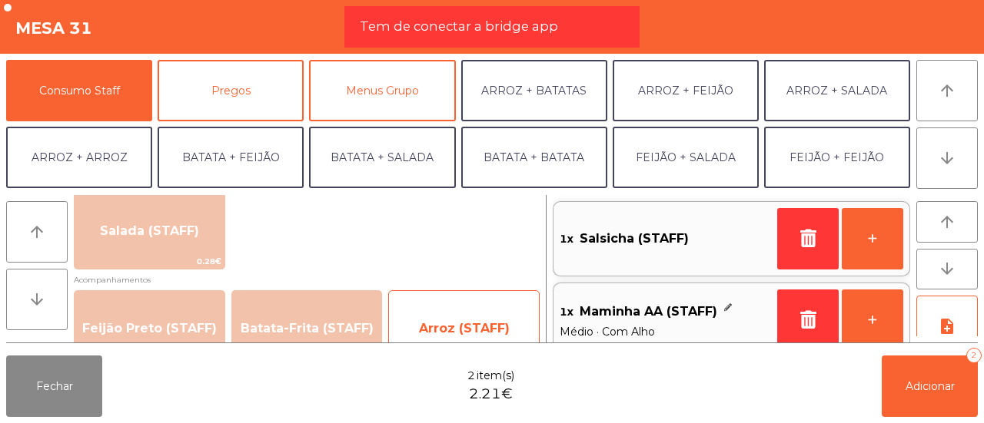
click at [440, 300] on div "Arroz (STAFF) 0.39€" at bounding box center [463, 328] width 151 height 77
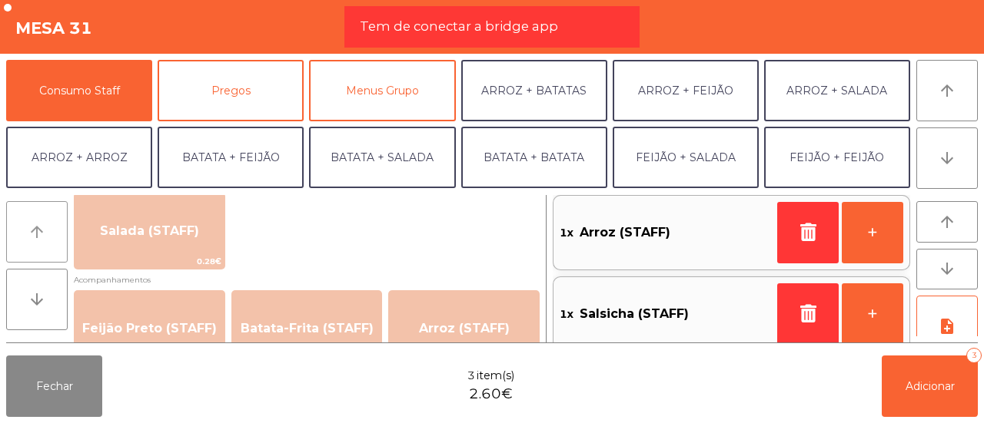
click at [37, 227] on icon "arrow_upward" at bounding box center [37, 232] width 18 height 18
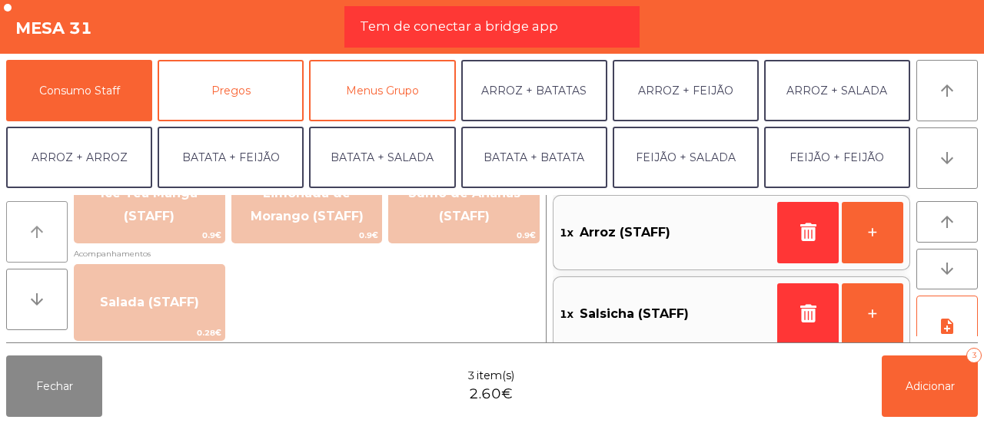
click at [37, 227] on icon "arrow_upward" at bounding box center [37, 232] width 18 height 18
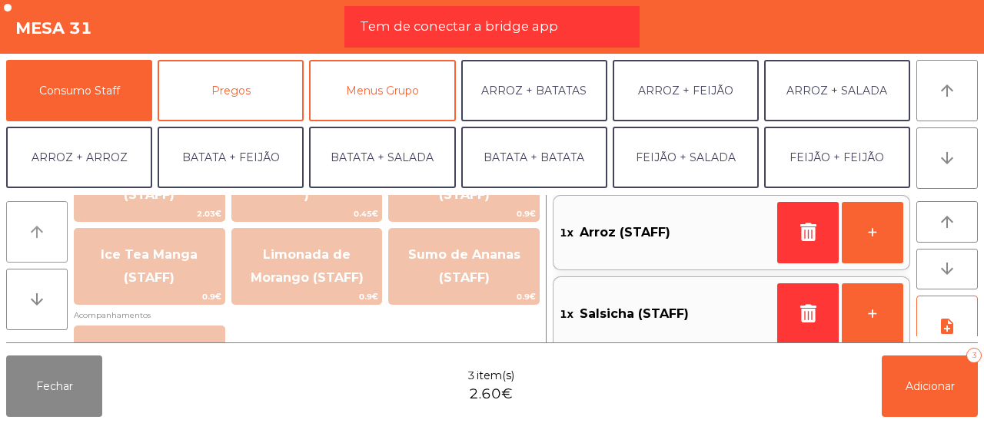
click at [37, 227] on icon "arrow_upward" at bounding box center [37, 232] width 18 height 18
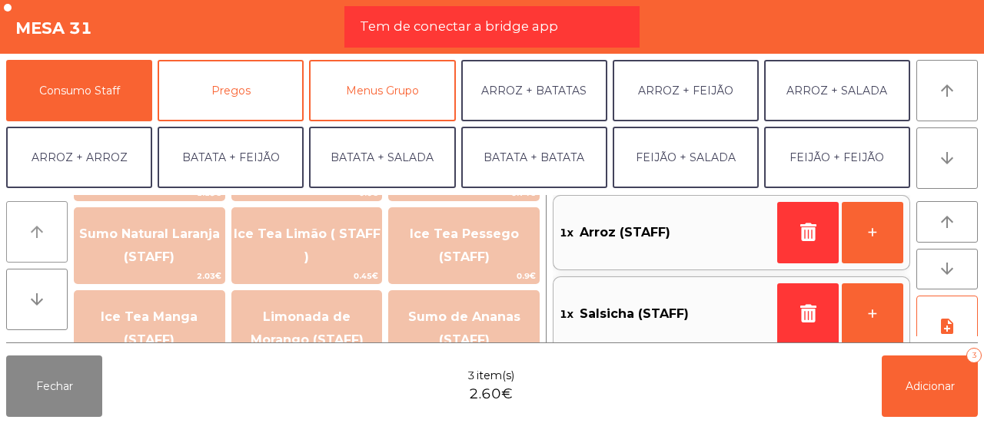
click at [37, 227] on icon "arrow_upward" at bounding box center [37, 232] width 18 height 18
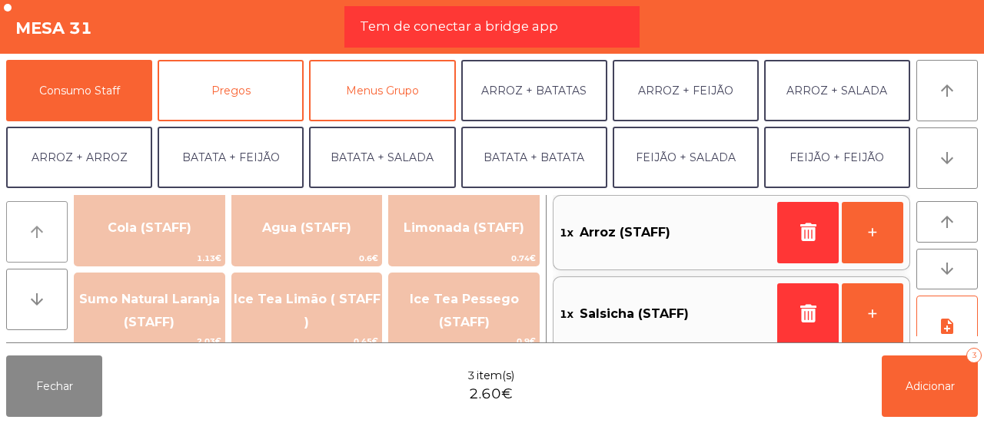
click at [37, 227] on icon "arrow_upward" at bounding box center [37, 232] width 18 height 18
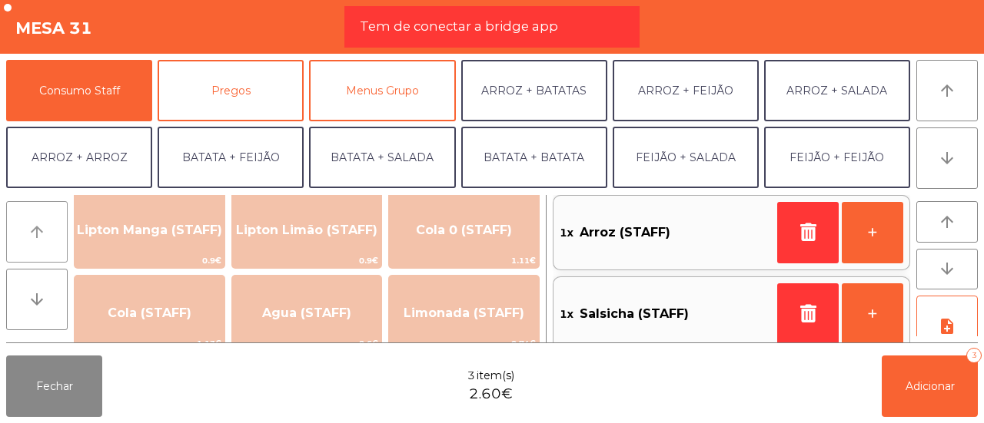
click at [37, 227] on icon "arrow_upward" at bounding box center [37, 232] width 18 height 18
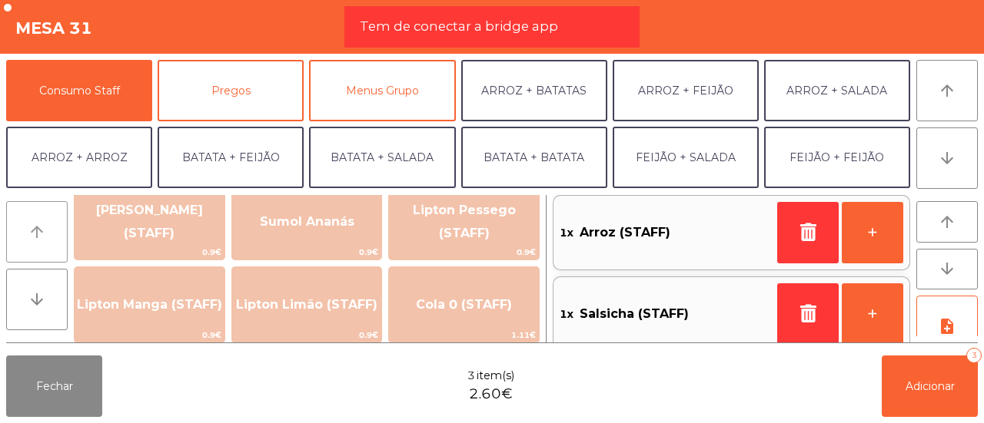
click at [37, 227] on icon "arrow_upward" at bounding box center [37, 232] width 18 height 18
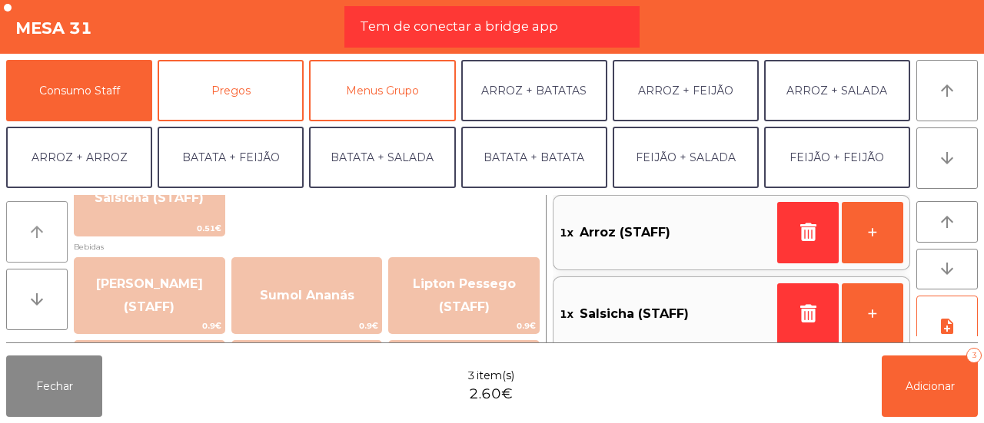
click at [37, 227] on icon "arrow_upward" at bounding box center [37, 232] width 18 height 18
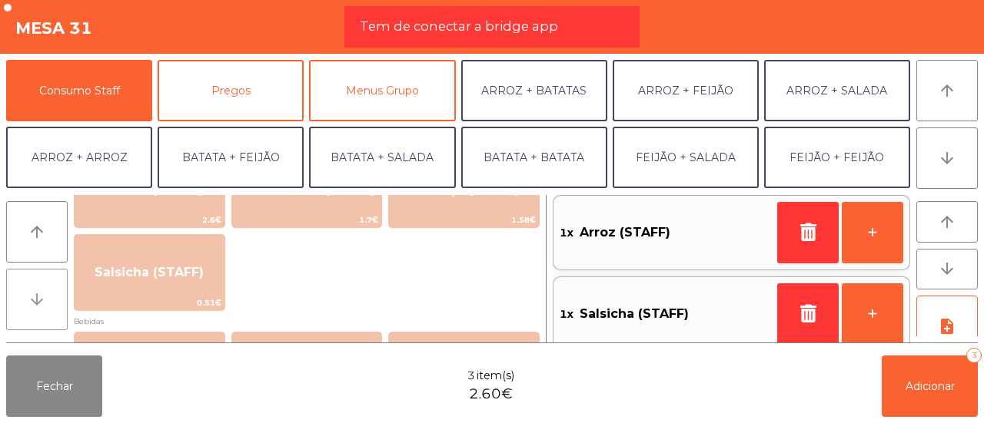
click at [29, 298] on icon "arrow_downward" at bounding box center [37, 299] width 18 height 18
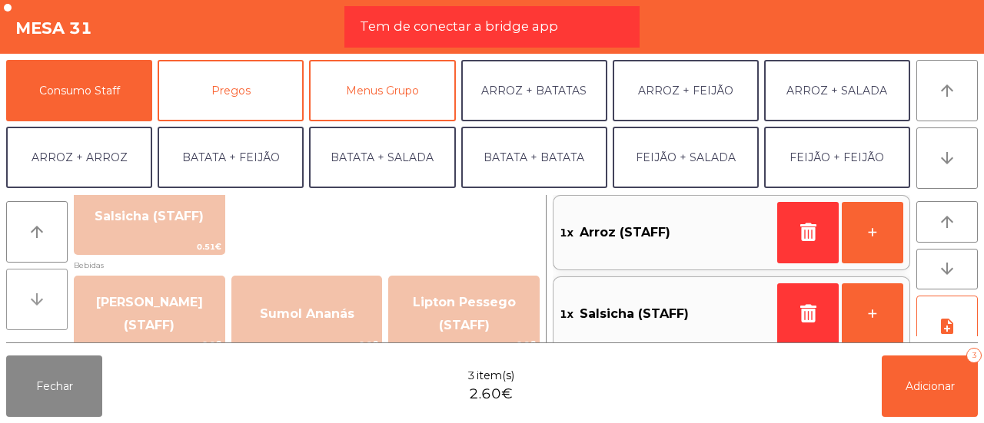
click at [29, 298] on icon "arrow_downward" at bounding box center [37, 299] width 18 height 18
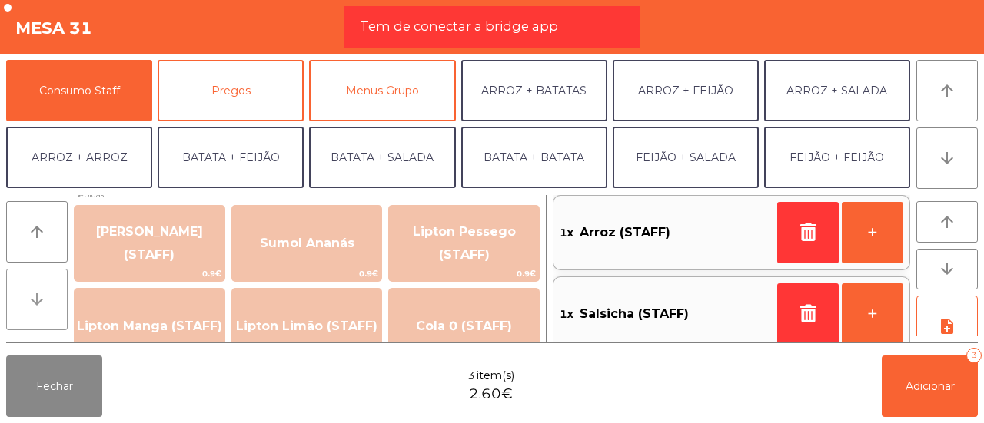
click at [29, 298] on icon "arrow_downward" at bounding box center [37, 299] width 18 height 18
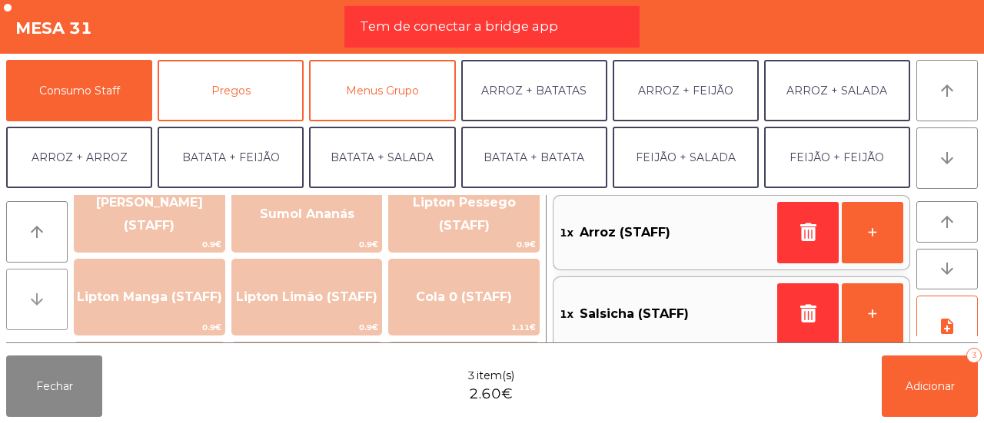
click at [29, 298] on icon "arrow_downward" at bounding box center [37, 299] width 18 height 18
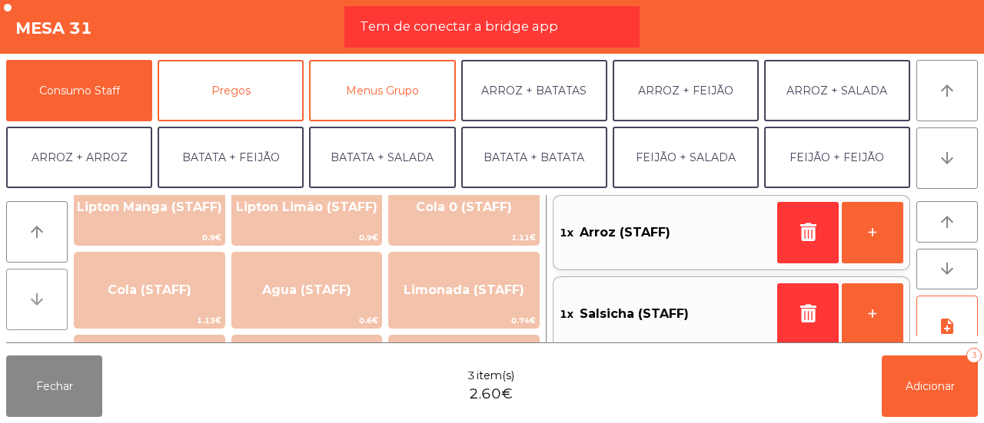
click at [29, 298] on icon "arrow_downward" at bounding box center [37, 299] width 18 height 18
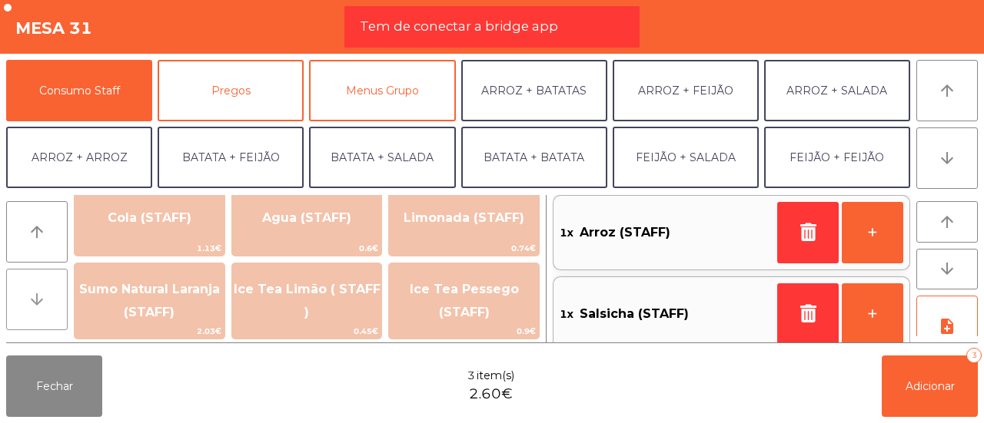
click at [29, 298] on icon "arrow_downward" at bounding box center [37, 299] width 18 height 18
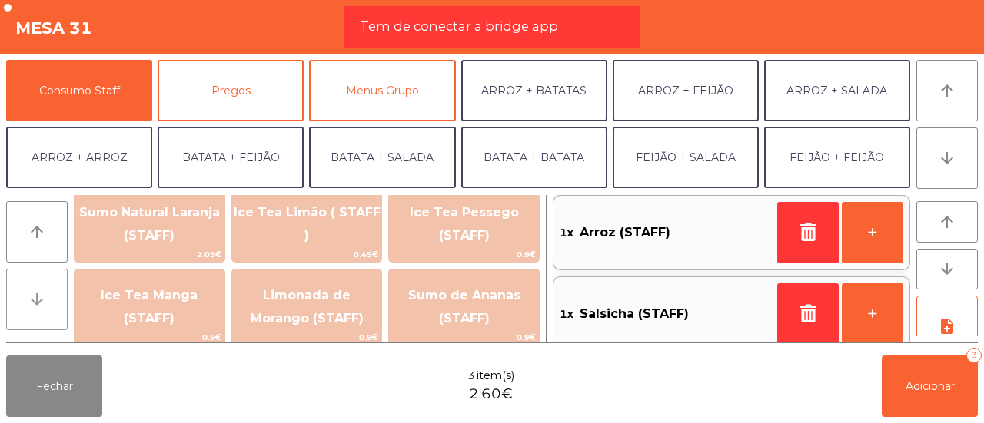
click at [29, 298] on icon "arrow_downward" at bounding box center [37, 299] width 18 height 18
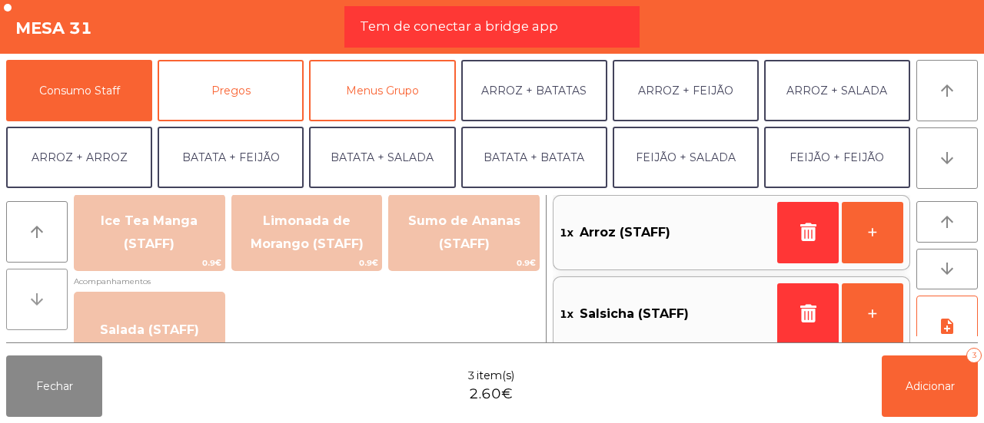
click at [29, 298] on icon "arrow_downward" at bounding box center [37, 299] width 18 height 18
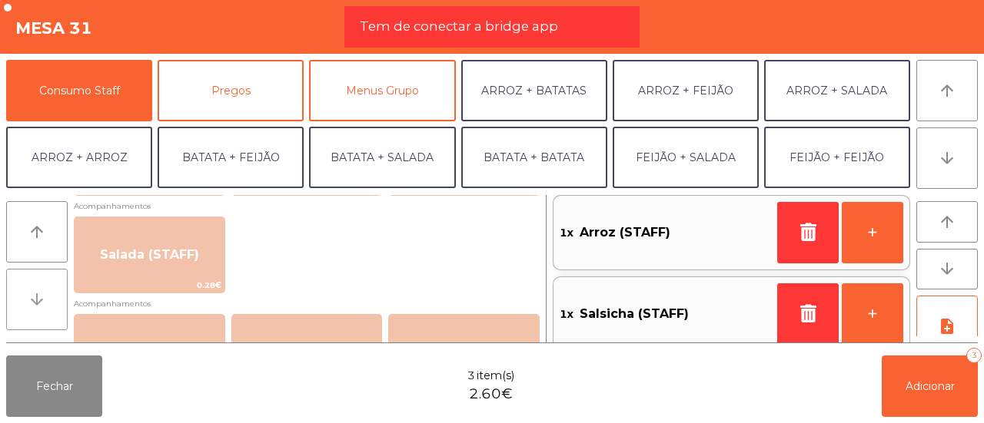
click at [29, 298] on icon "arrow_downward" at bounding box center [37, 299] width 18 height 18
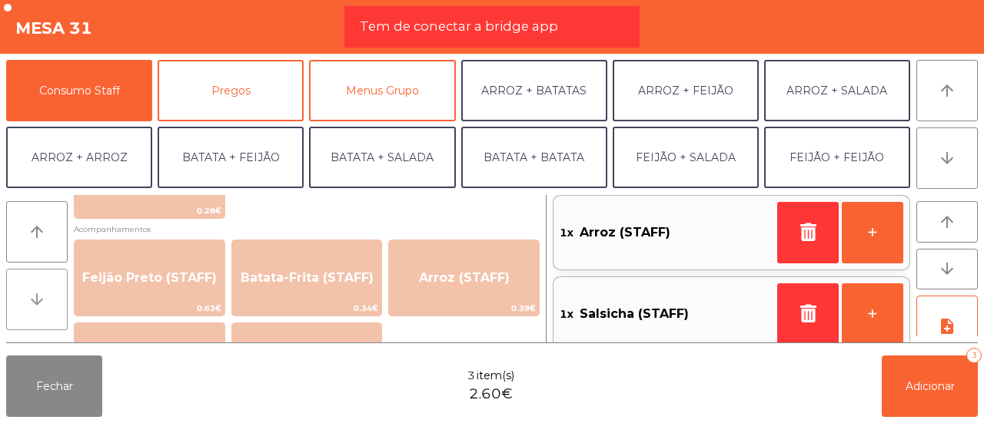
click at [29, 298] on icon "arrow_downward" at bounding box center [37, 299] width 18 height 18
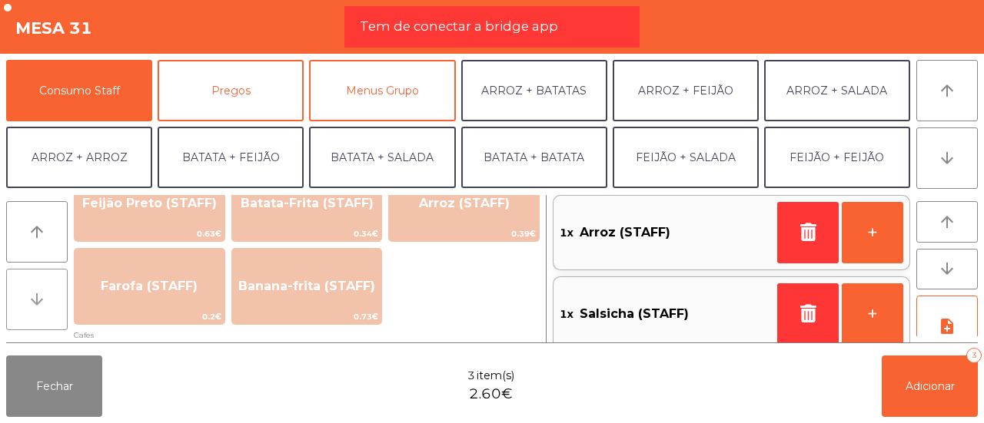
click at [29, 298] on icon "arrow_downward" at bounding box center [37, 299] width 18 height 18
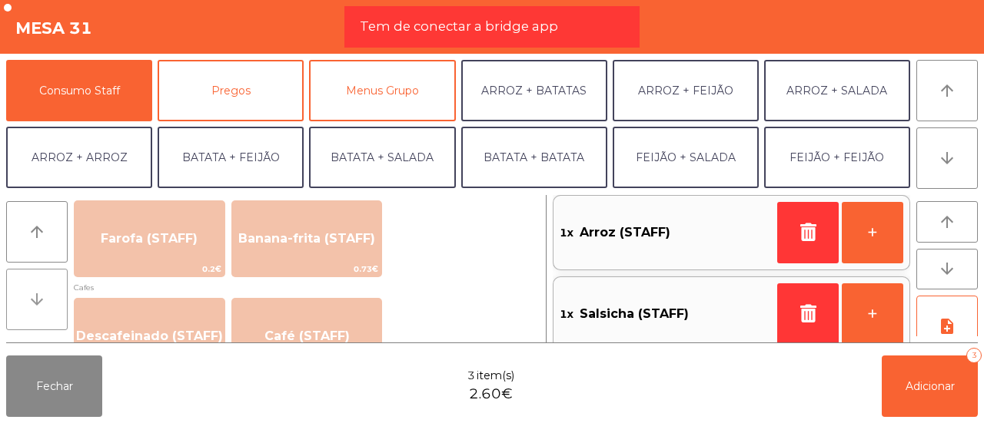
scroll to position [838, 0]
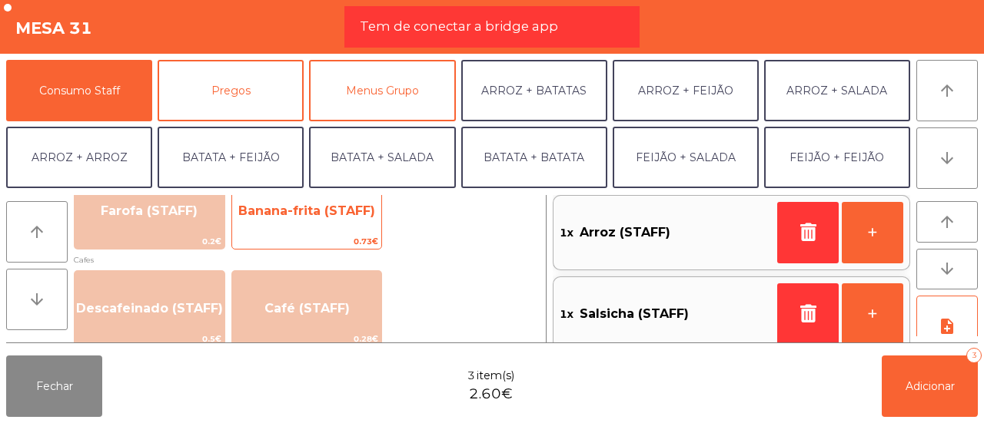
click at [272, 210] on span "Banana-frita (STAFF)" at bounding box center [306, 211] width 137 height 15
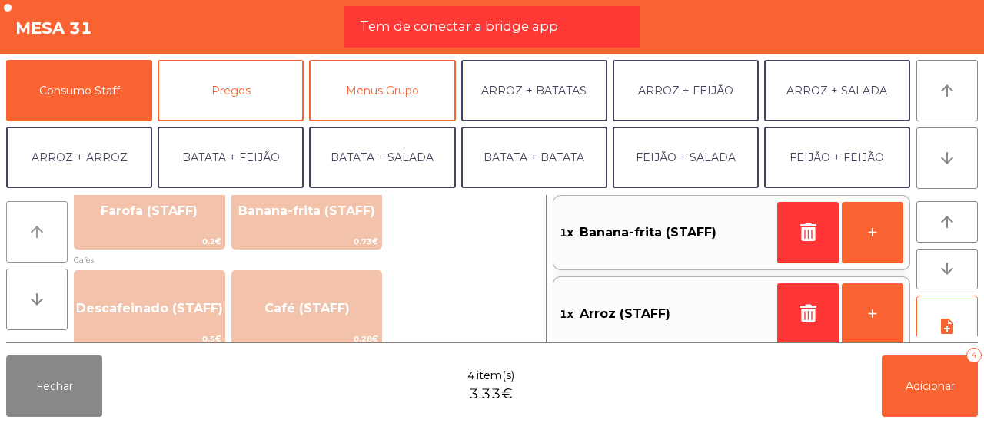
click at [43, 236] on icon "arrow_upward" at bounding box center [37, 232] width 18 height 18
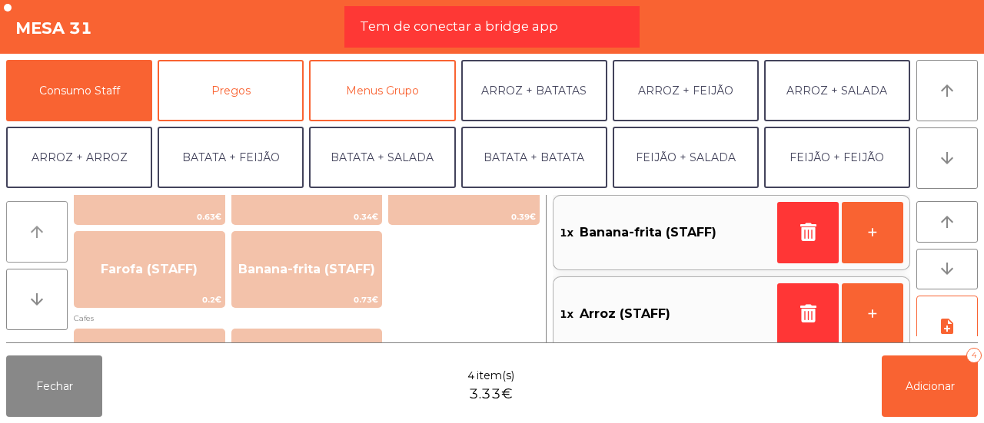
click at [43, 236] on icon "arrow_upward" at bounding box center [37, 232] width 18 height 18
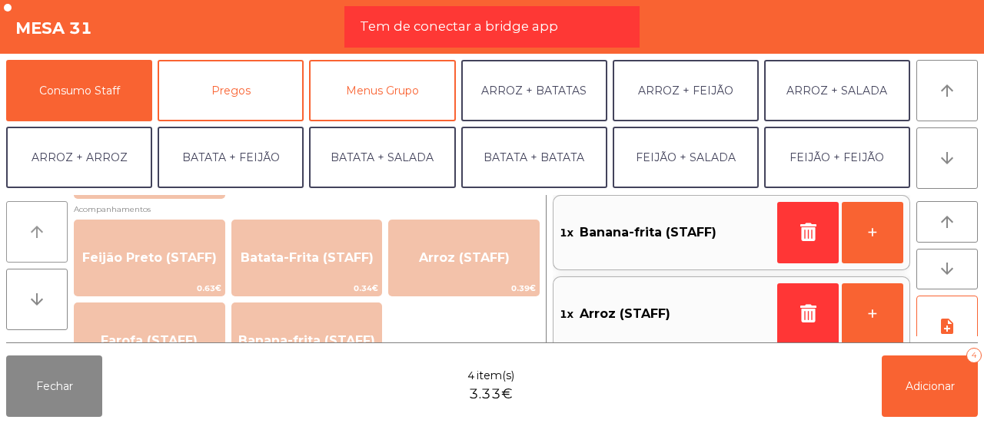
click at [43, 236] on icon "arrow_upward" at bounding box center [37, 232] width 18 height 18
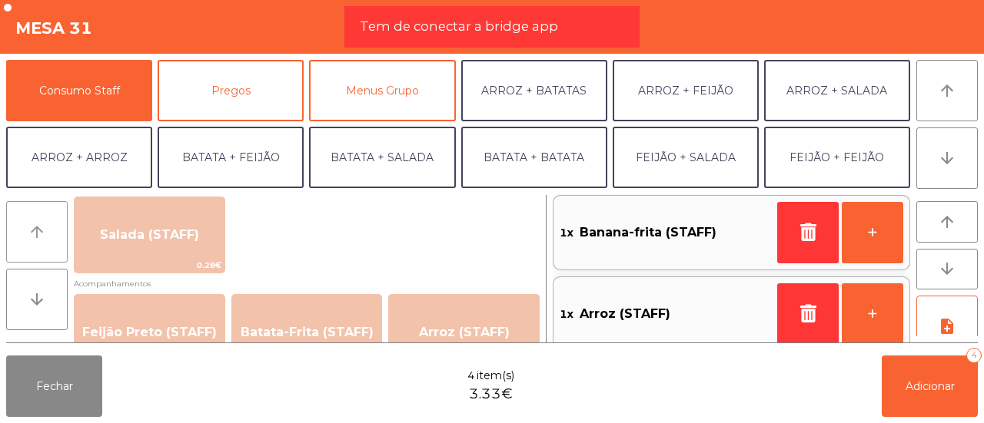
click at [43, 236] on icon "arrow_upward" at bounding box center [37, 232] width 18 height 18
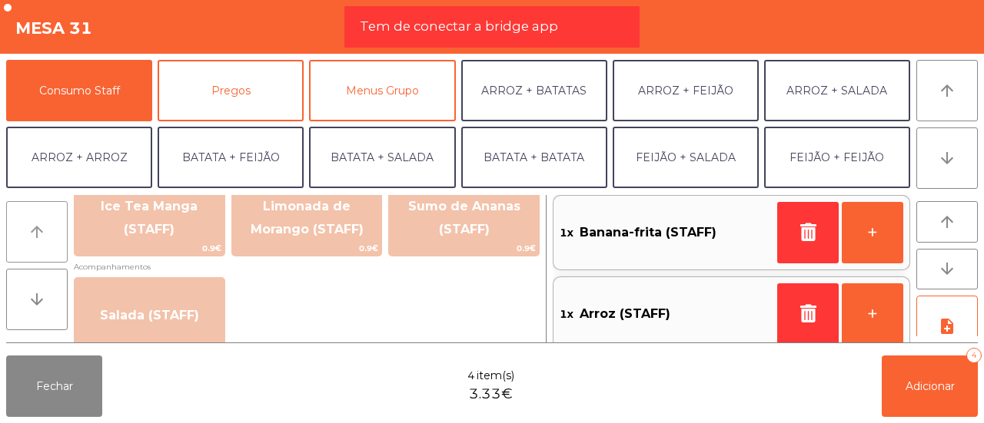
click at [43, 236] on icon "arrow_upward" at bounding box center [37, 232] width 18 height 18
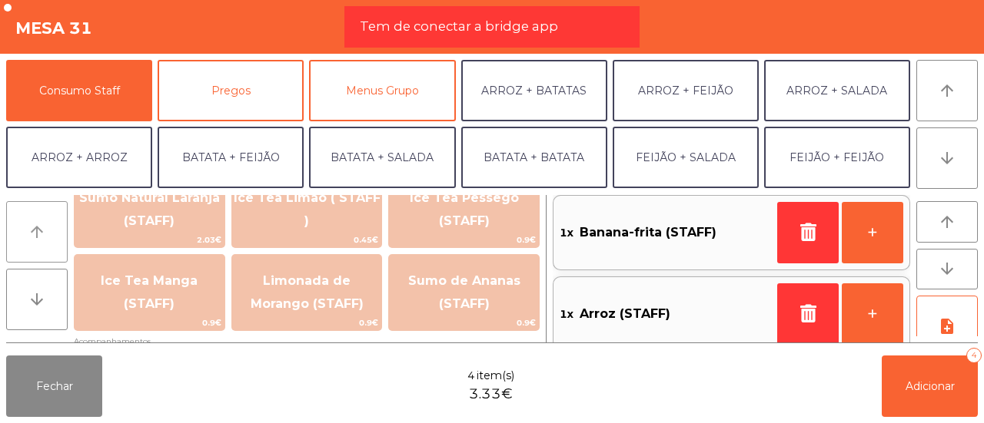
click at [43, 236] on icon "arrow_upward" at bounding box center [37, 232] width 18 height 18
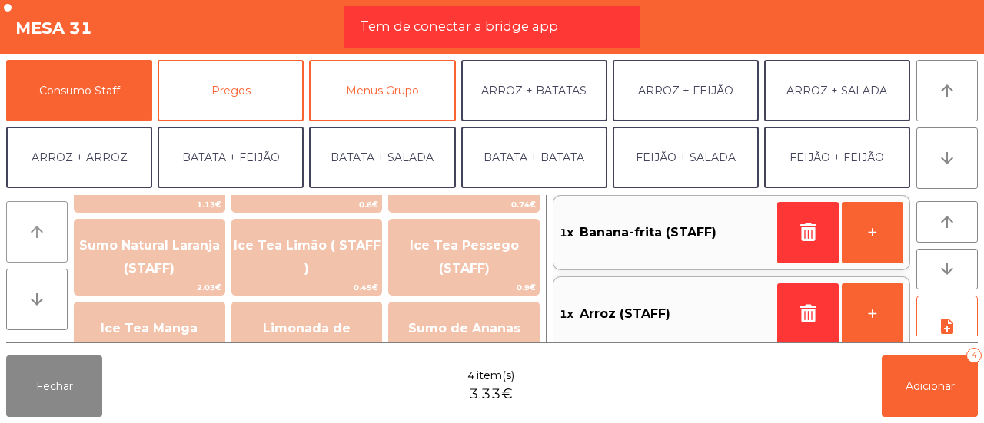
scroll to position [404, 0]
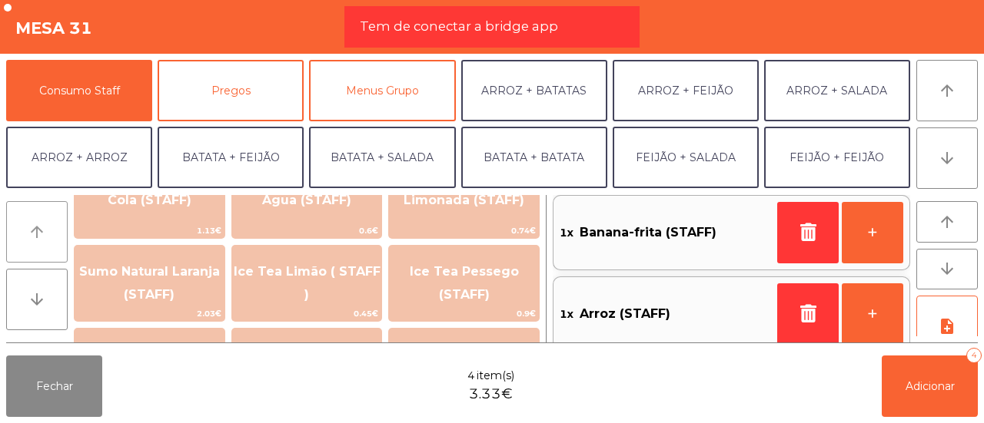
click at [43, 236] on icon "arrow_upward" at bounding box center [37, 232] width 18 height 18
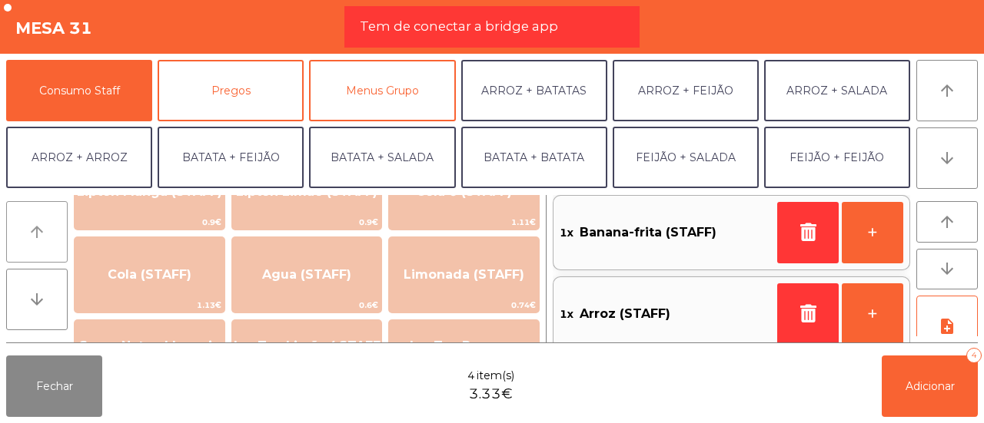
click at [43, 236] on icon "arrow_upward" at bounding box center [37, 232] width 18 height 18
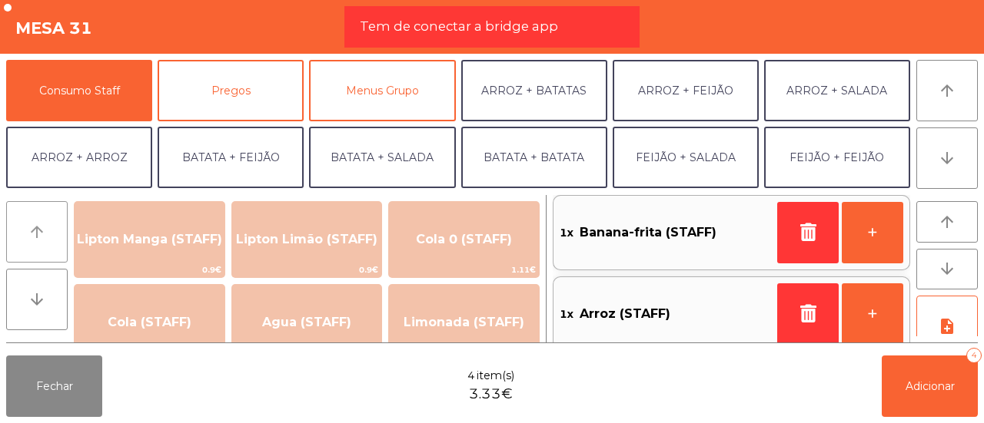
scroll to position [255, 0]
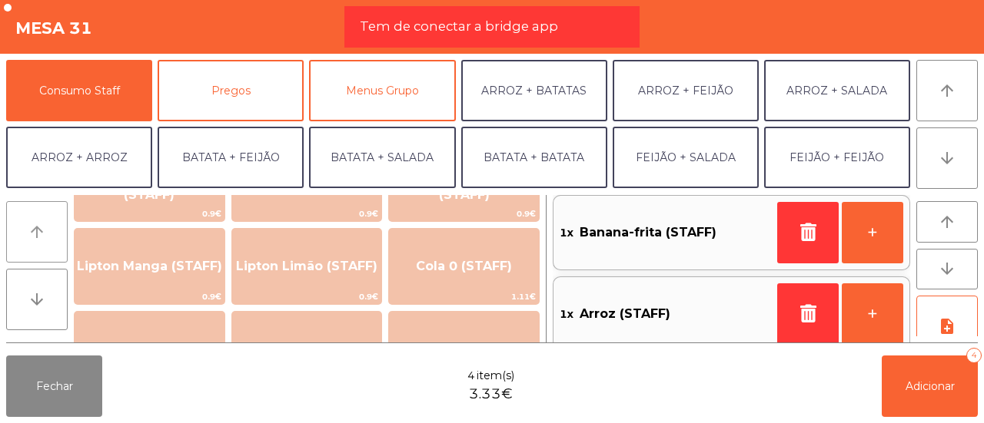
click at [43, 236] on icon "arrow_upward" at bounding box center [37, 232] width 18 height 18
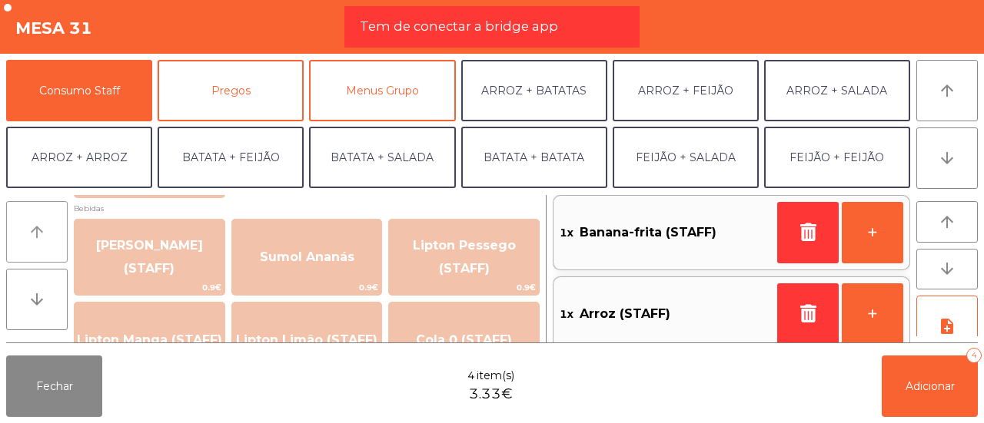
click at [43, 236] on icon "arrow_upward" at bounding box center [37, 232] width 18 height 18
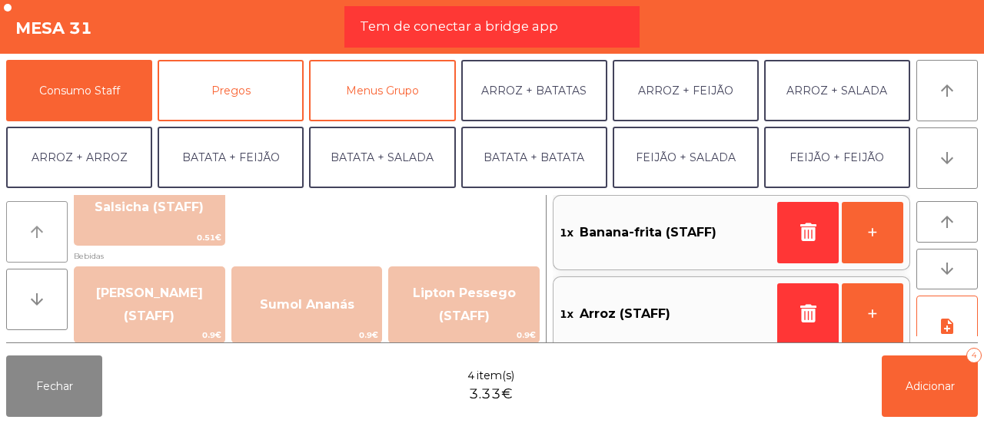
scroll to position [107, 0]
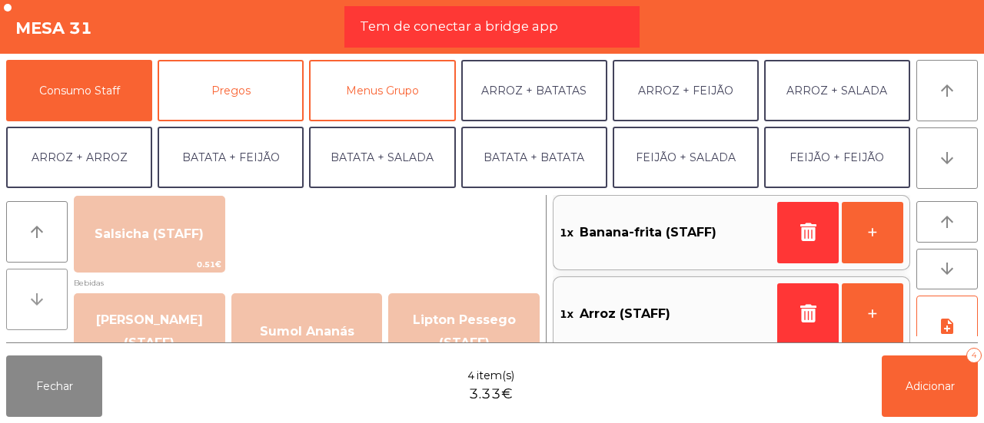
click at [39, 287] on button "arrow_downward" at bounding box center [36, 299] width 61 height 61
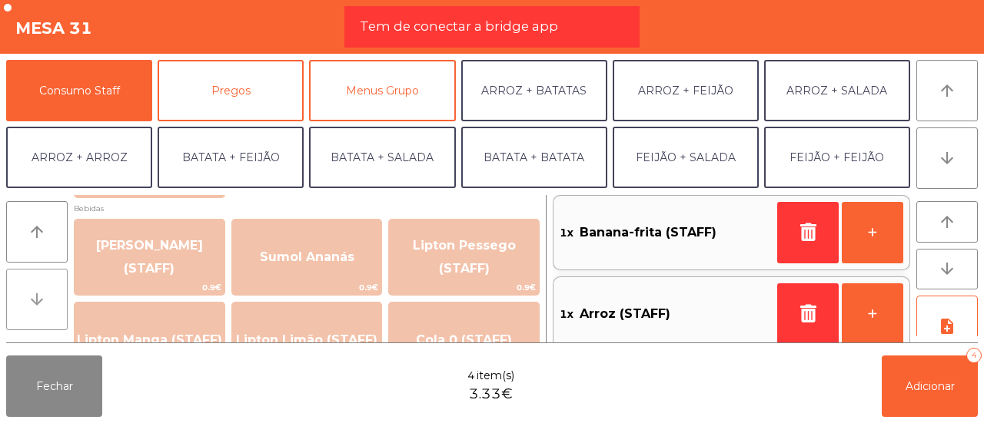
click at [39, 287] on button "arrow_downward" at bounding box center [36, 299] width 61 height 61
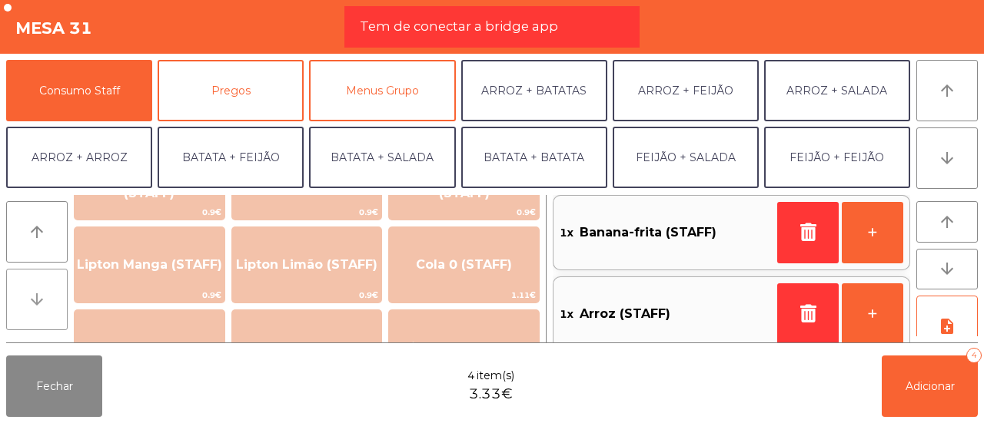
click at [39, 287] on button "arrow_downward" at bounding box center [36, 299] width 61 height 61
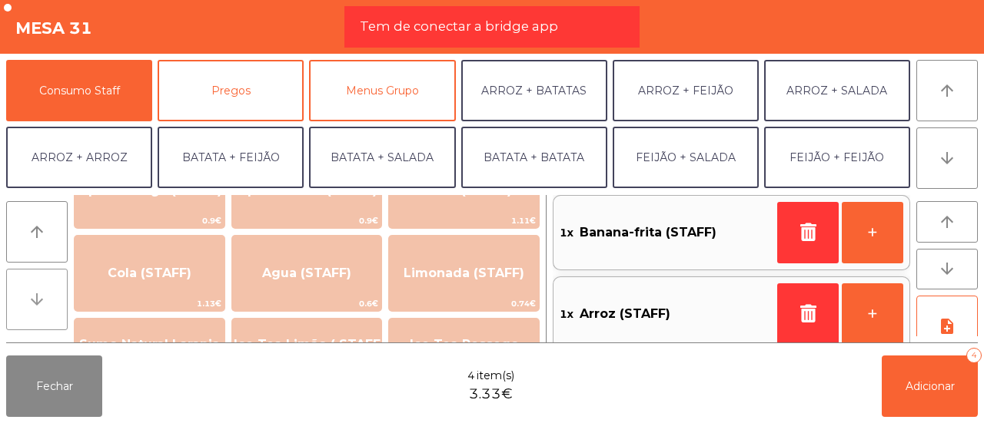
click at [39, 287] on button "arrow_downward" at bounding box center [36, 299] width 61 height 61
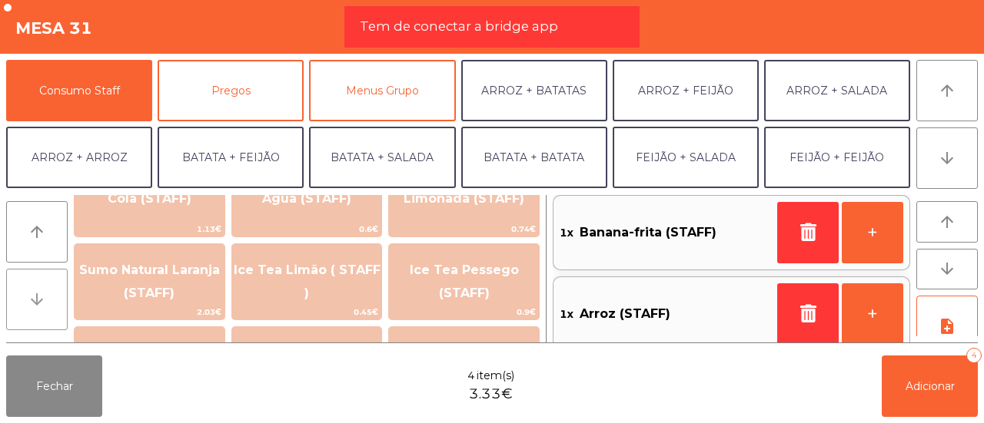
click at [39, 287] on button "arrow_downward" at bounding box center [36, 299] width 61 height 61
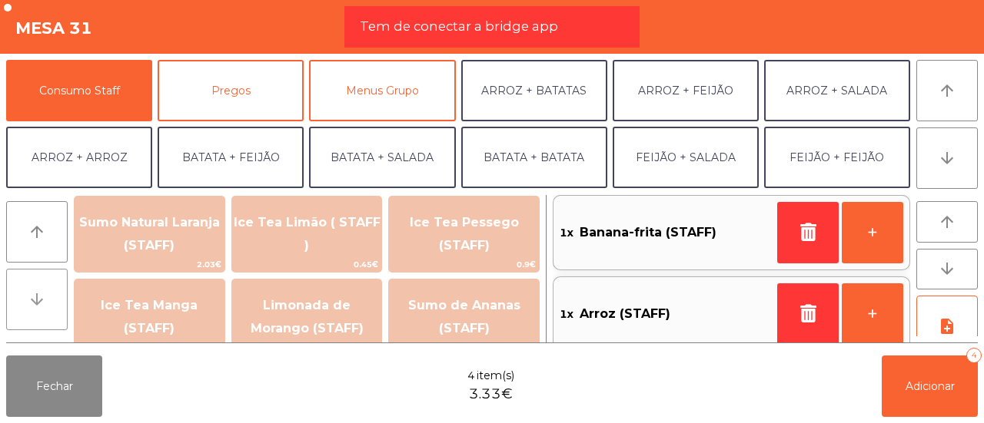
scroll to position [481, 0]
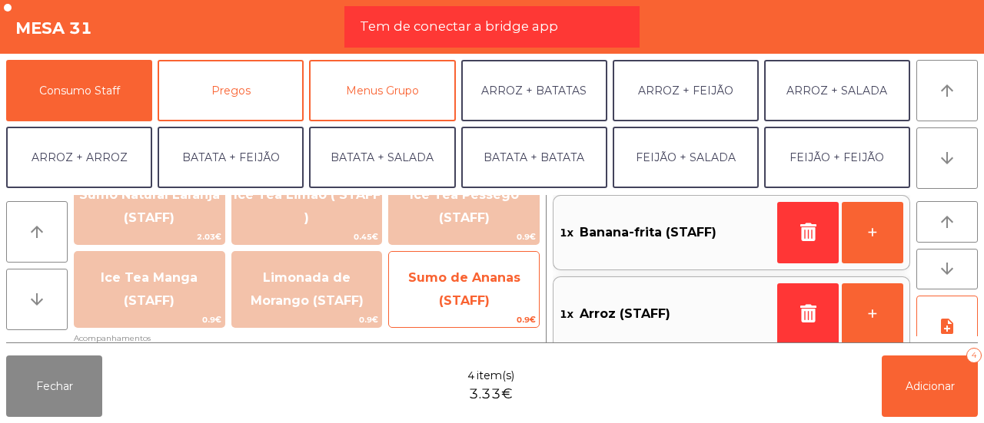
click at [476, 300] on span "Sumo de Ananas (STAFF)" at bounding box center [464, 289] width 112 height 38
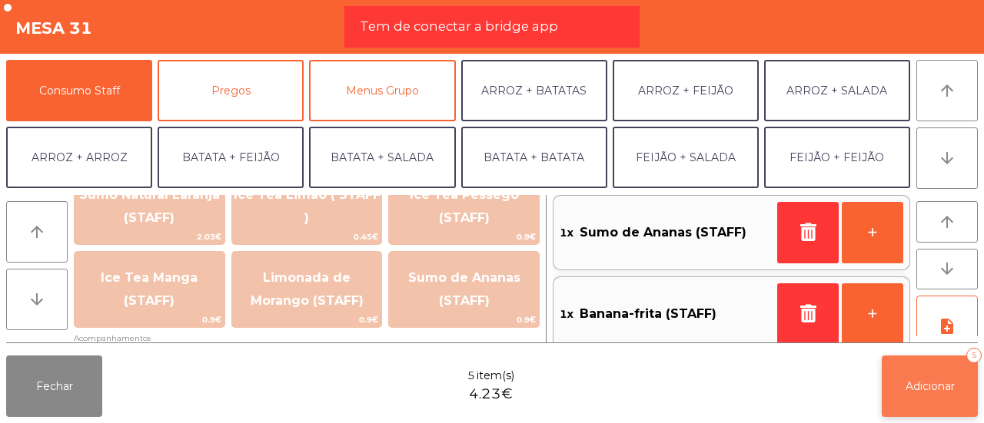
click at [957, 383] on button "Adicionar 5" at bounding box center [929, 386] width 96 height 61
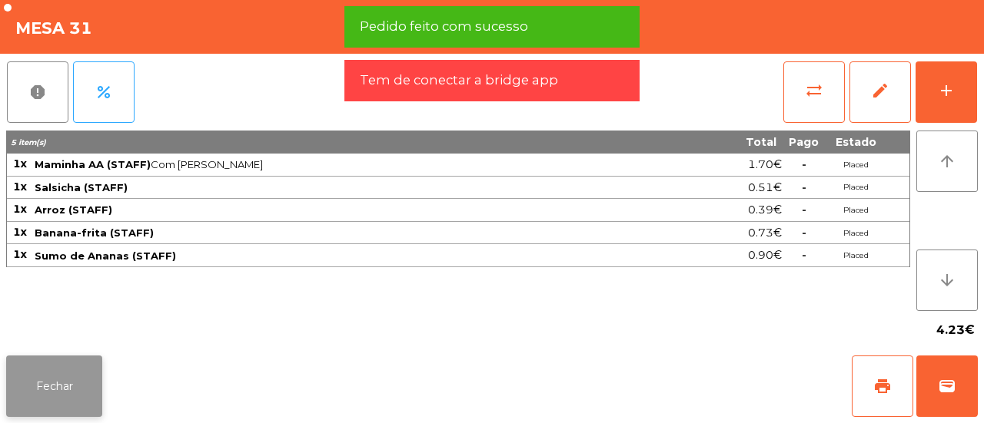
click at [67, 397] on button "Fechar" at bounding box center [54, 386] width 96 height 61
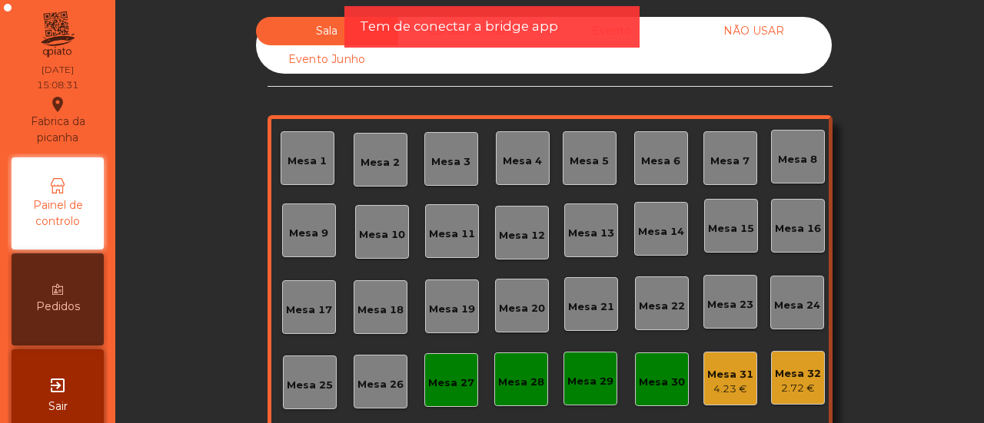
click at [731, 379] on div "Mesa 31" at bounding box center [730, 374] width 46 height 15
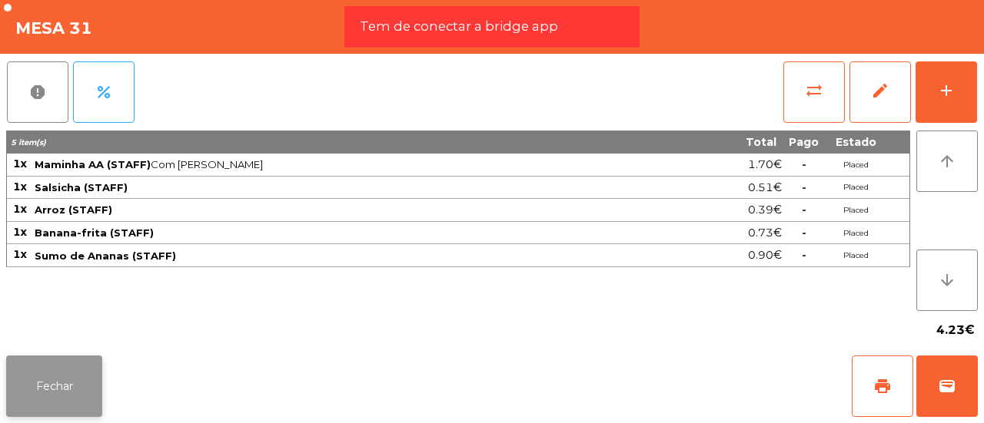
click at [61, 399] on button "Fechar" at bounding box center [54, 386] width 96 height 61
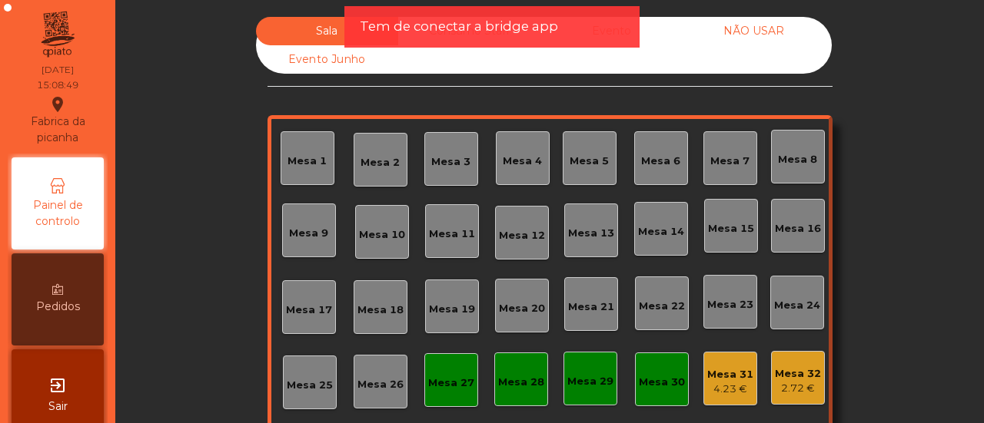
click at [796, 364] on div "Mesa 32 2.72 €" at bounding box center [798, 378] width 46 height 36
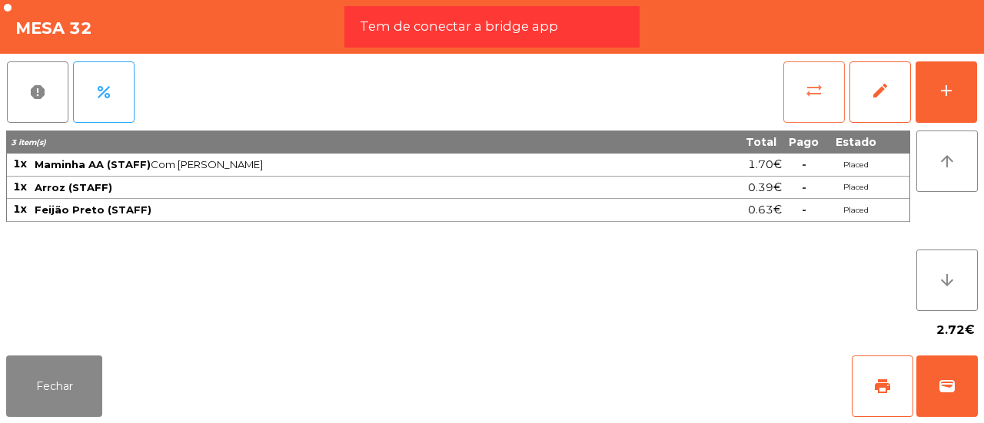
click at [828, 104] on button "sync_alt" at bounding box center [813, 91] width 61 height 61
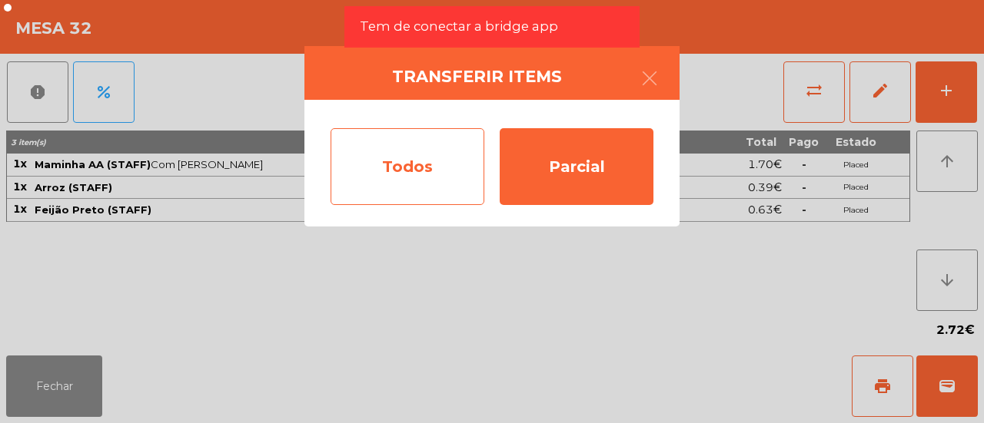
click at [449, 152] on div "Todos" at bounding box center [407, 166] width 154 height 77
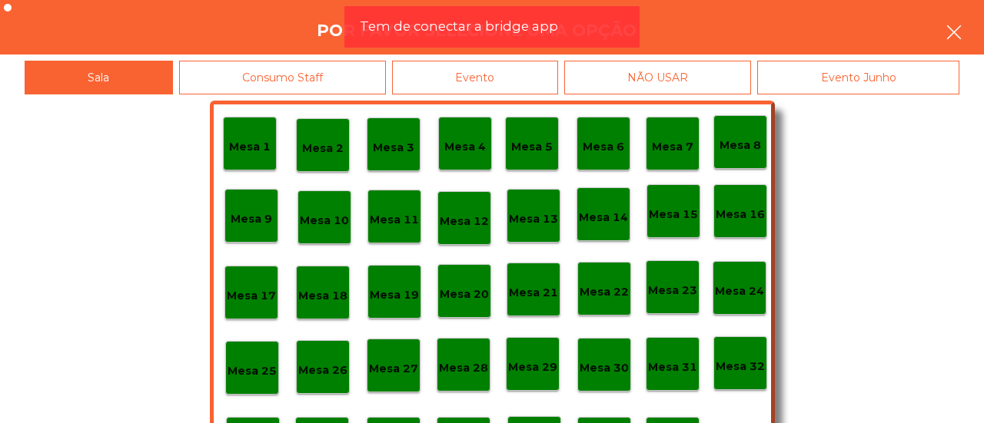
click at [948, 16] on button "button" at bounding box center [953, 34] width 43 height 46
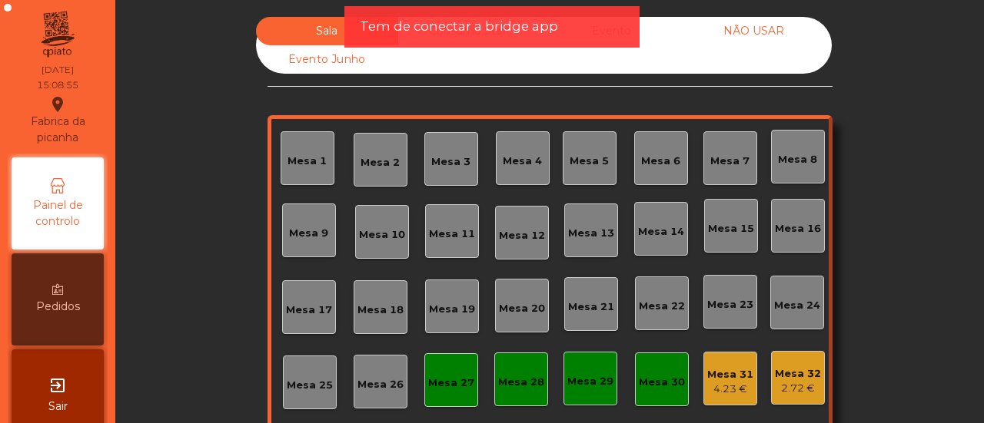
click at [722, 367] on div "Mesa 31" at bounding box center [730, 374] width 46 height 15
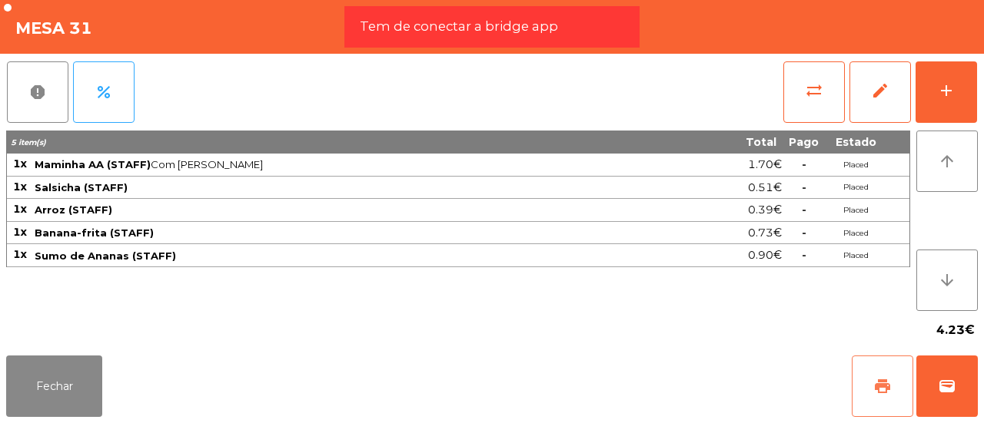
click at [885, 390] on span "print" at bounding box center [882, 386] width 18 height 18
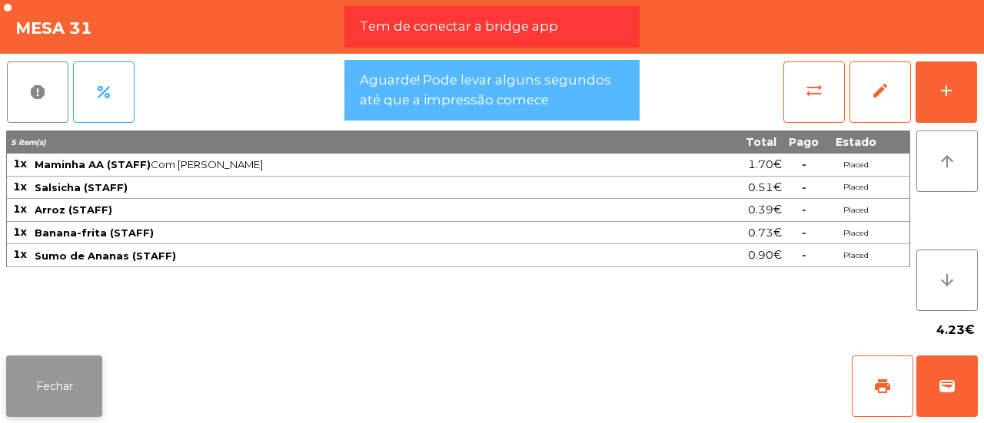
click at [85, 371] on button "Fechar" at bounding box center [54, 386] width 96 height 61
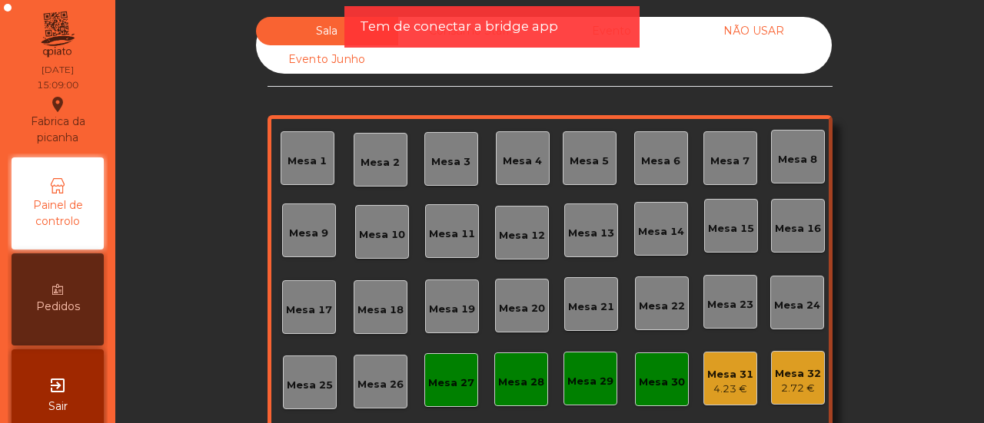
click at [709, 368] on div "Mesa 31" at bounding box center [730, 374] width 46 height 15
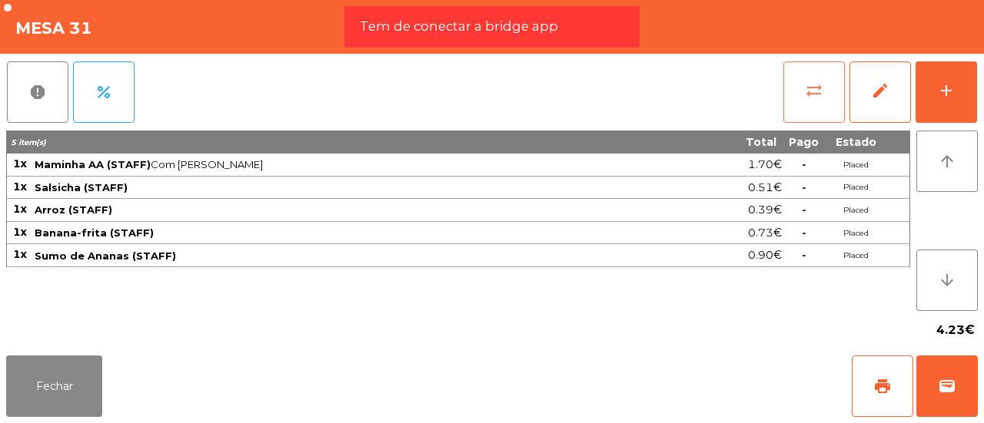
click at [806, 84] on span "sync_alt" at bounding box center [814, 90] width 18 height 18
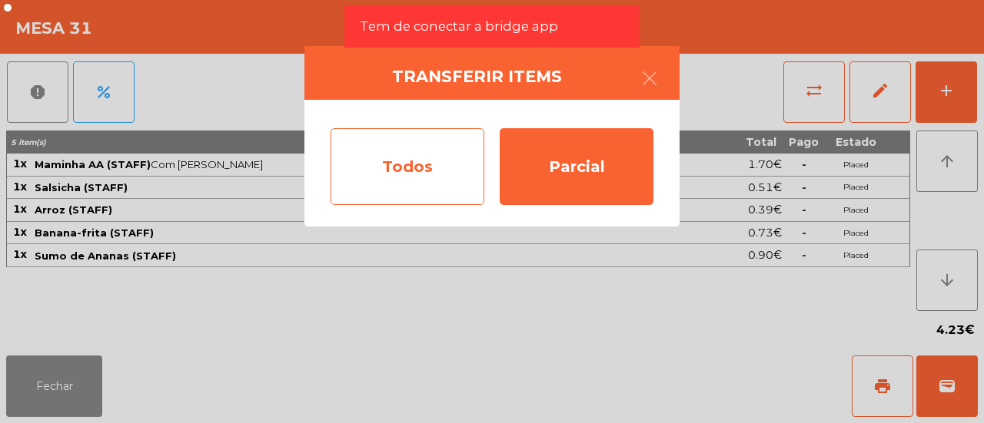
click at [396, 167] on div "Todos" at bounding box center [407, 166] width 154 height 77
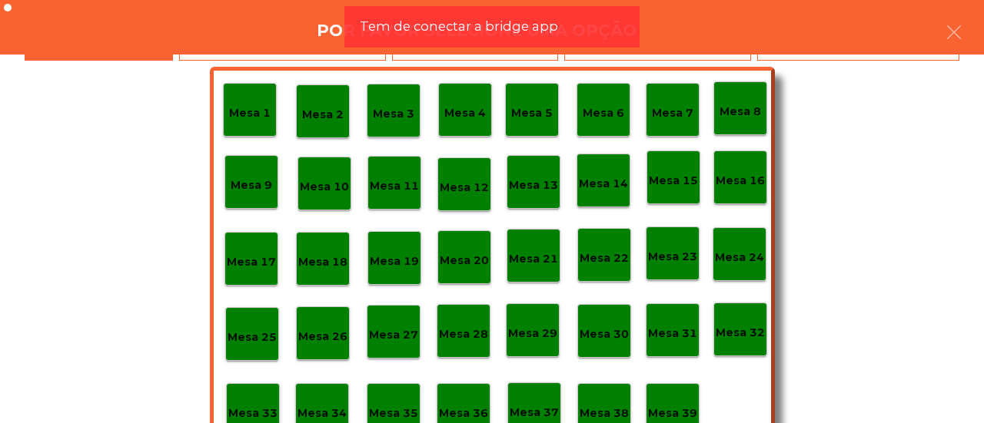
scroll to position [51, 0]
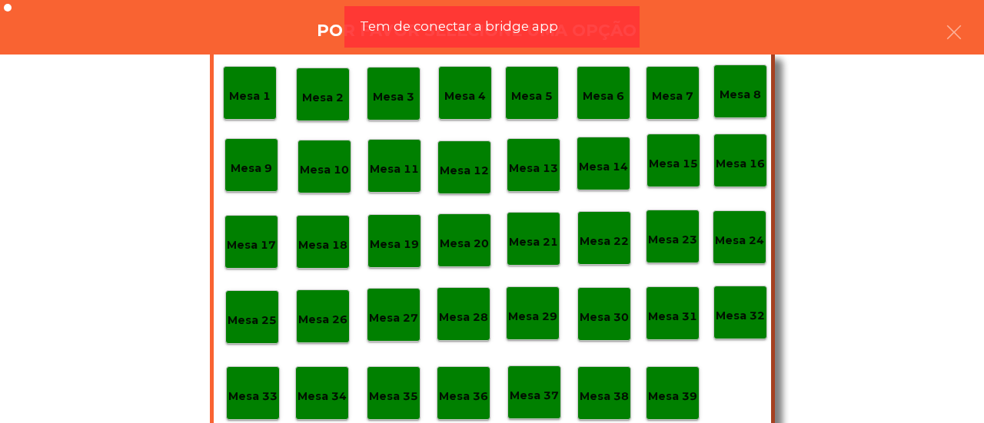
click at [679, 388] on p "Mesa 39" at bounding box center [672, 397] width 49 height 18
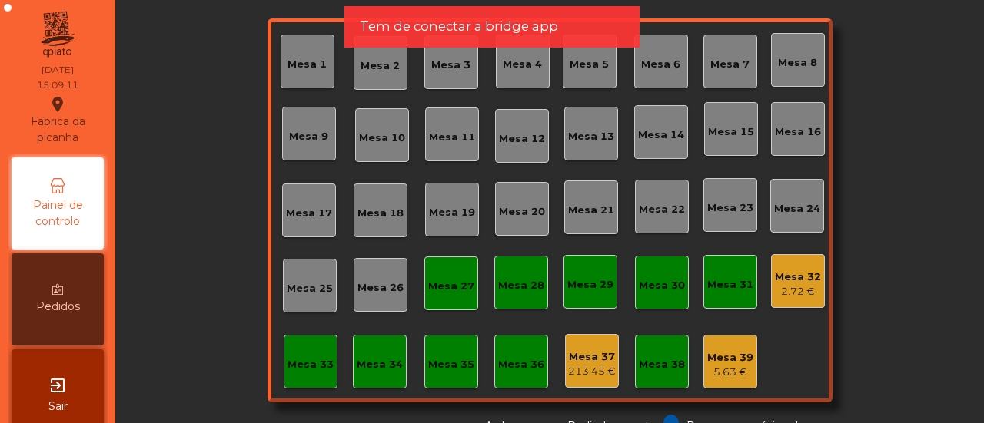
scroll to position [0, 0]
